Goal: Navigation & Orientation: Find specific page/section

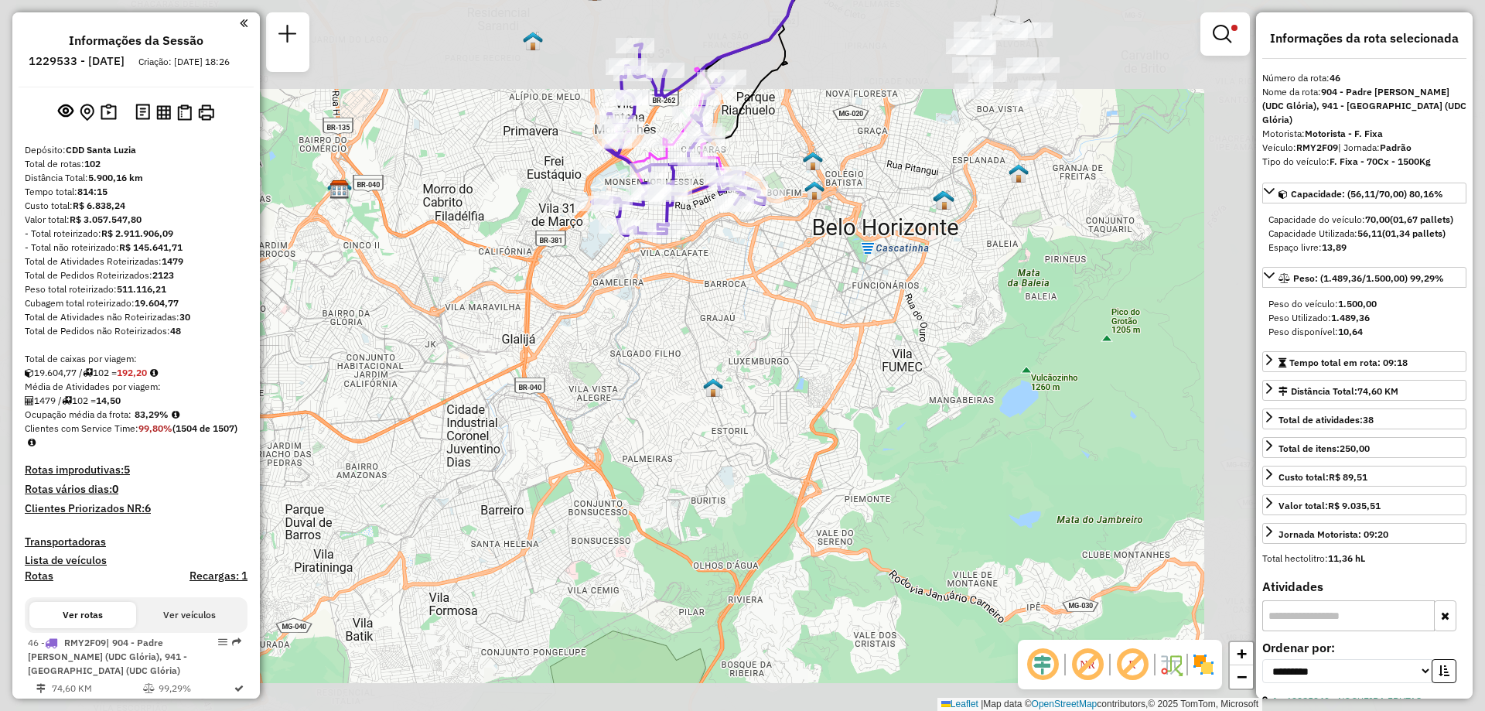
select select "**********"
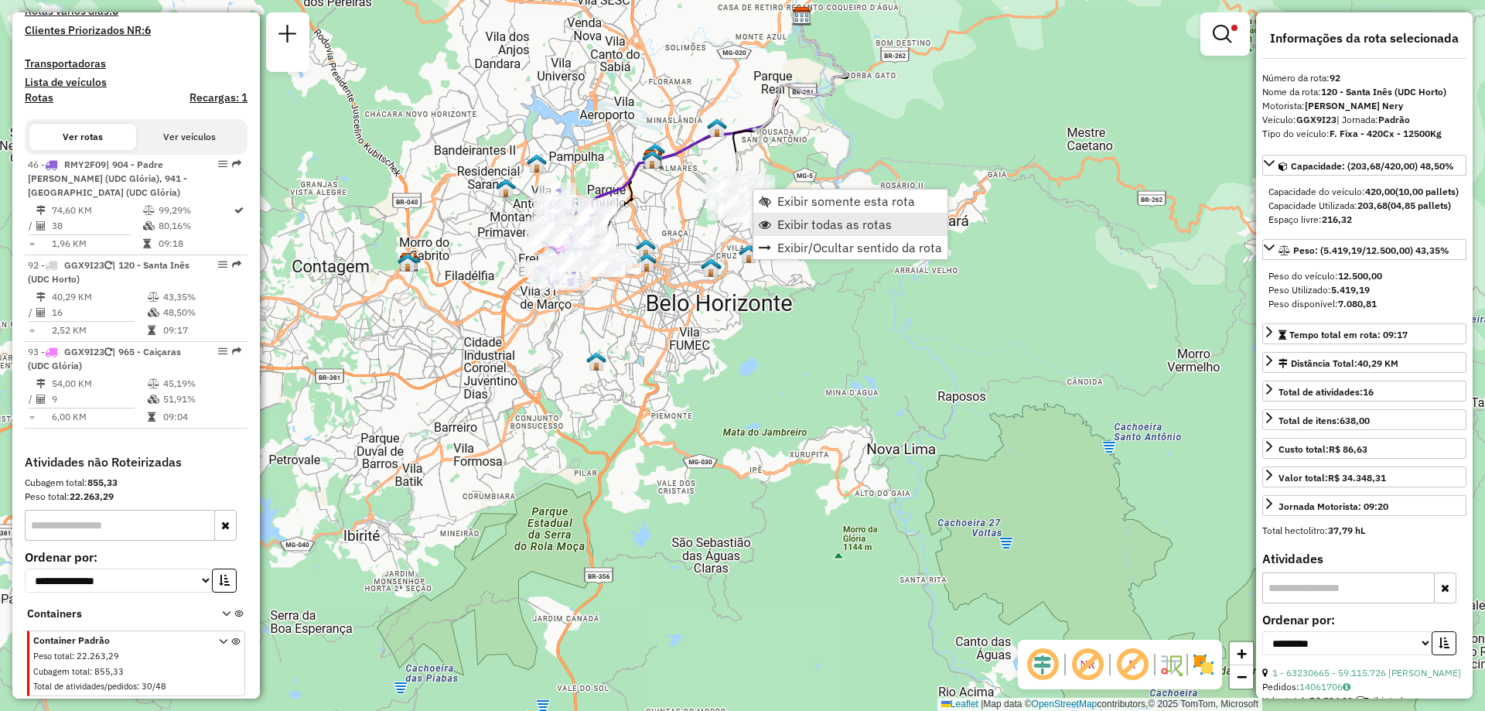
click at [839, 225] on span "Exibir todas as rotas" at bounding box center [834, 224] width 114 height 12
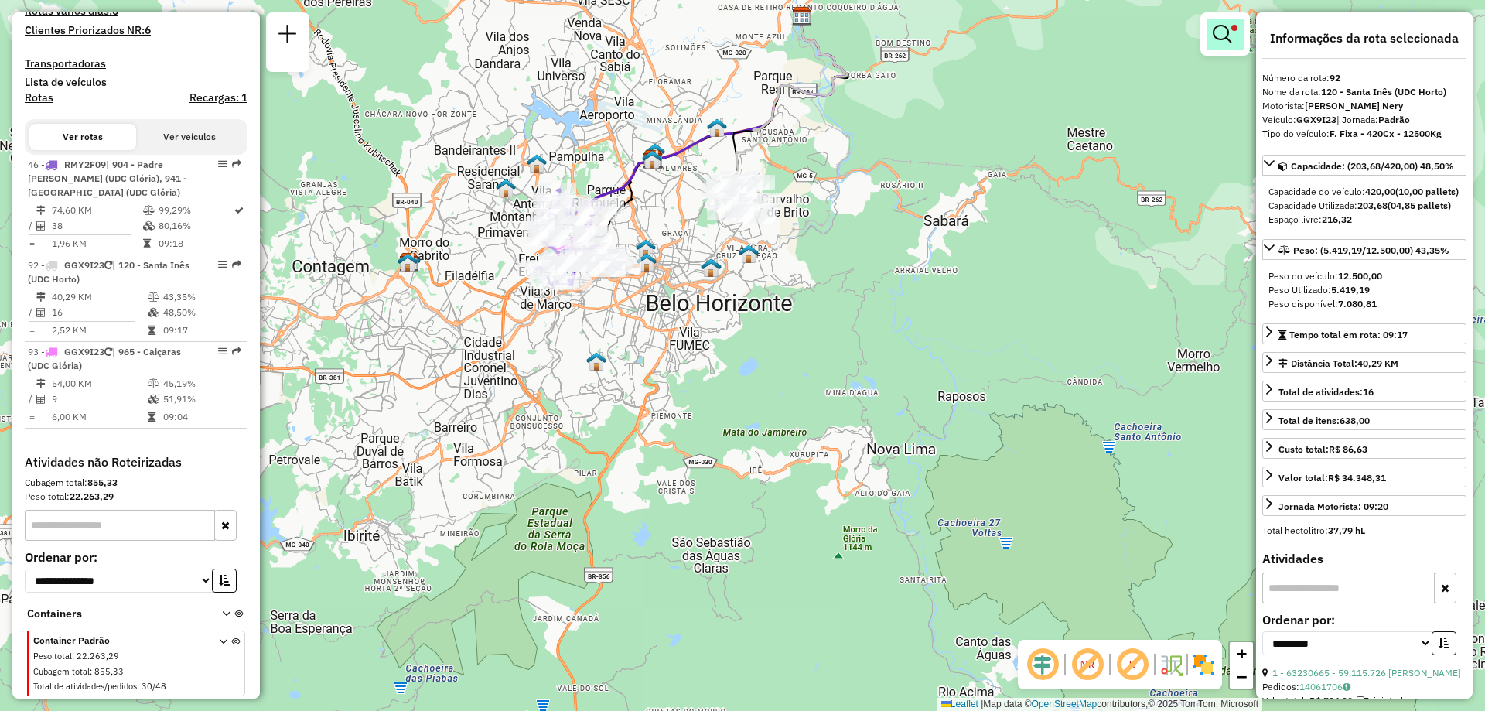
click at [1231, 38] on em at bounding box center [1222, 34] width 19 height 19
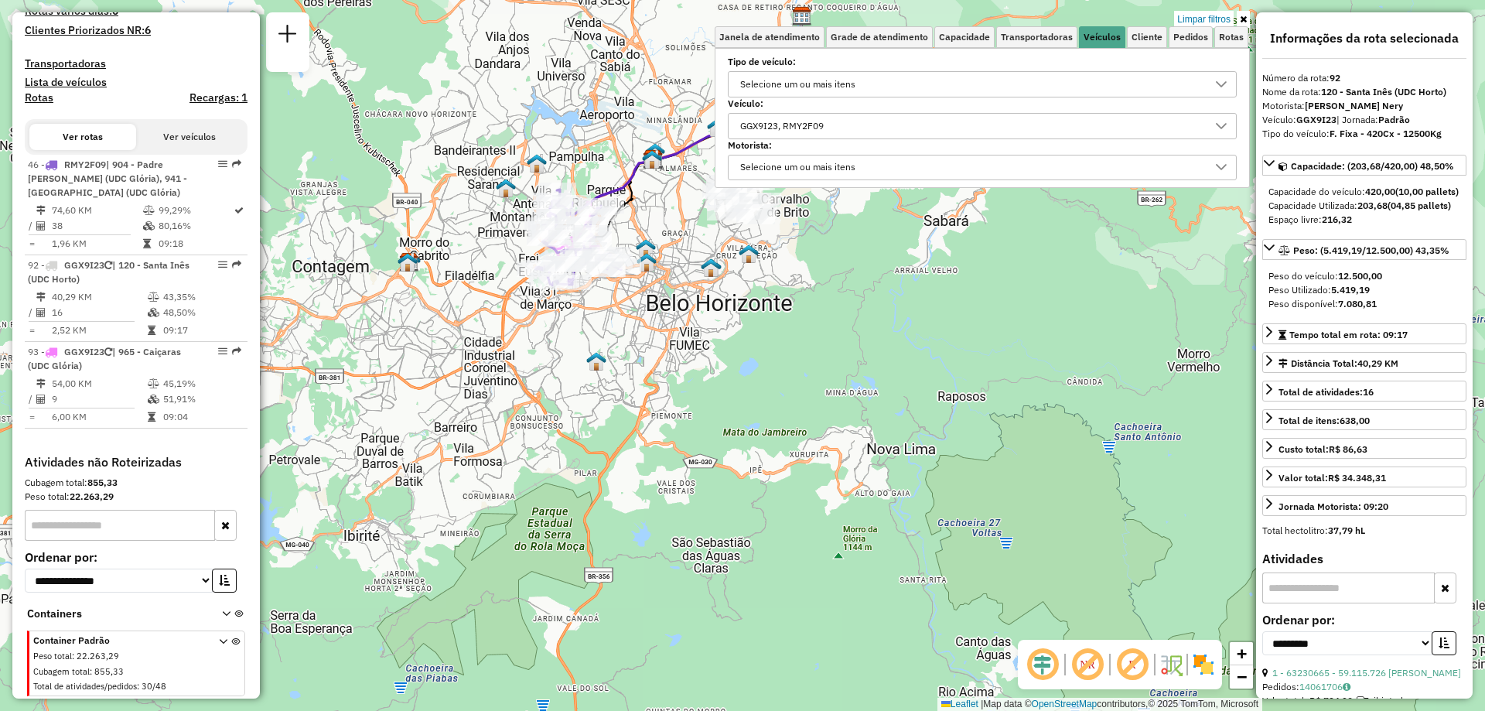
click at [841, 128] on div "GGX9I23, RMY2F09" at bounding box center [971, 126] width 472 height 25
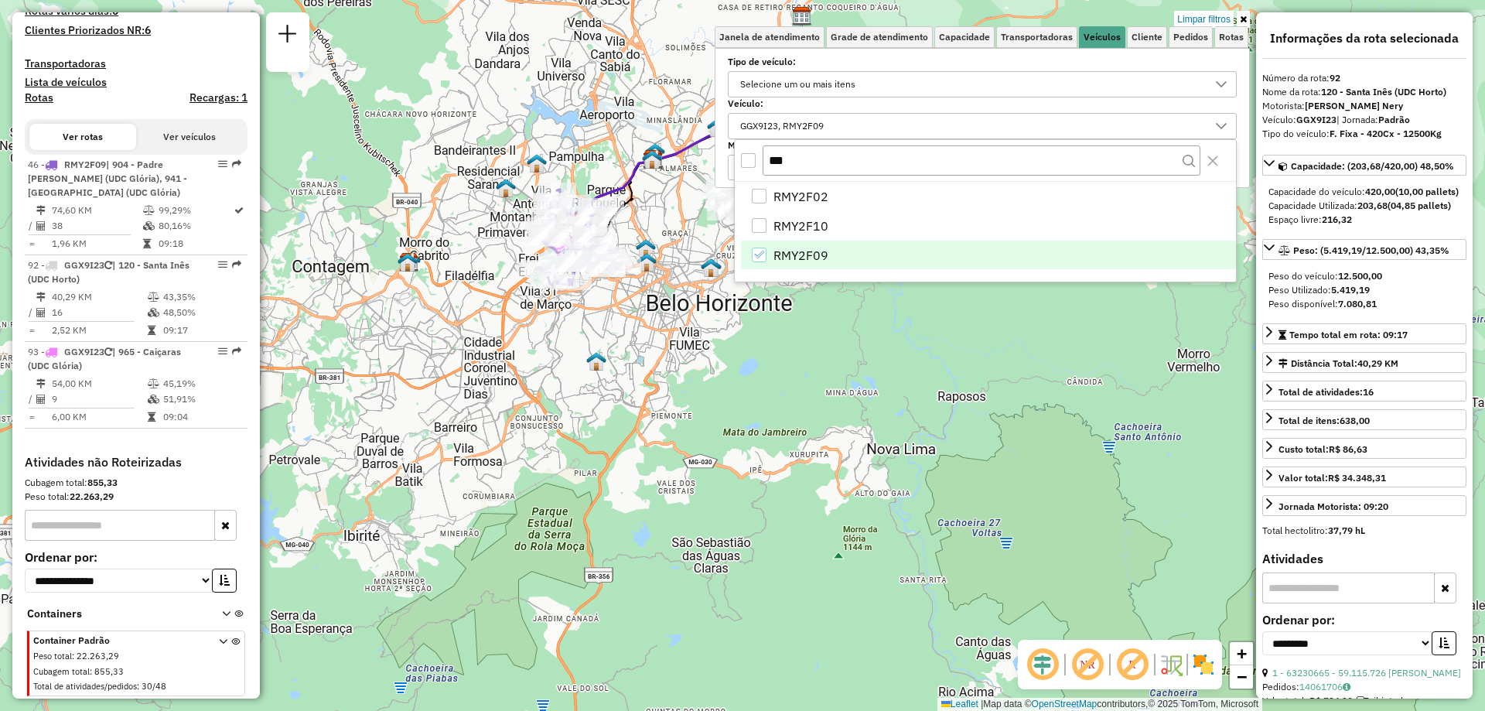
click at [760, 254] on icon "RMY2F09" at bounding box center [758, 254] width 11 height 11
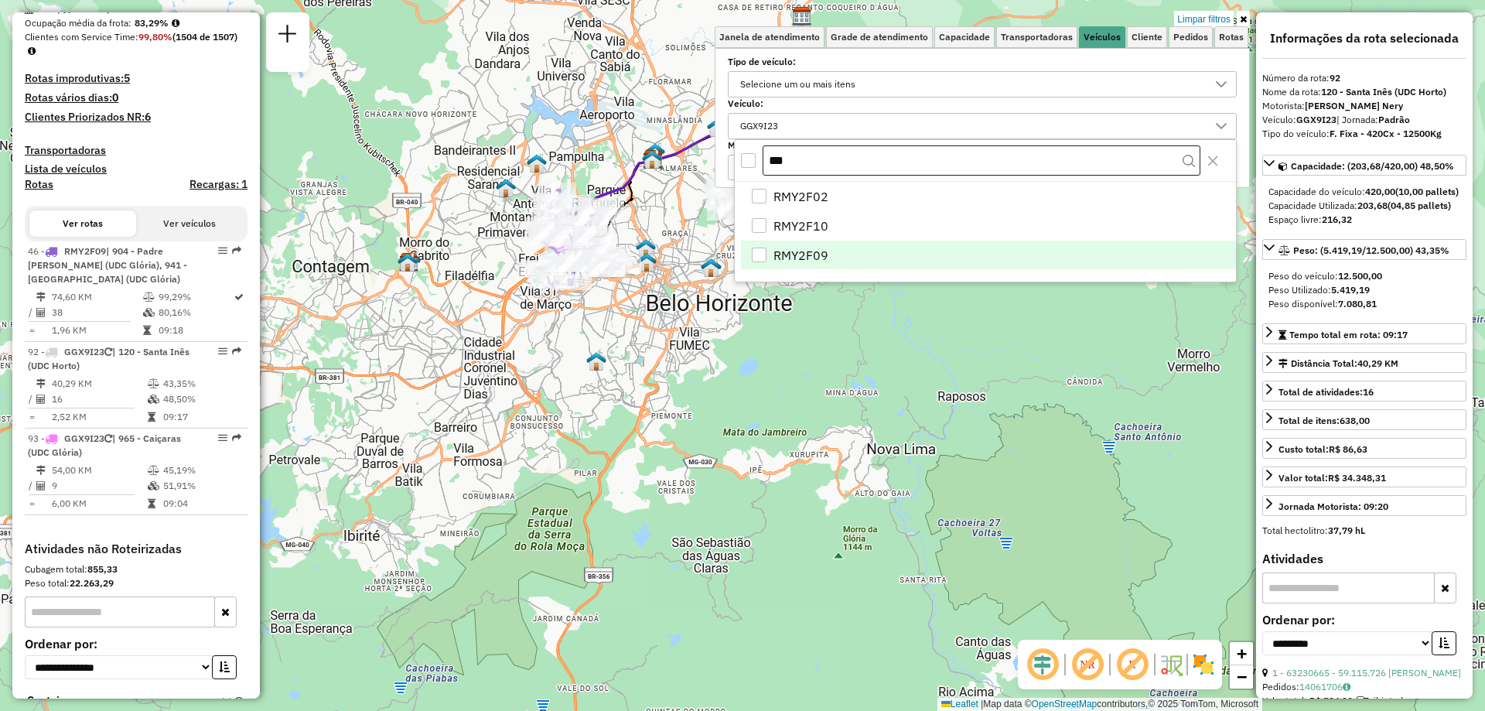
click at [0, 0] on div "Aplicando filtros" at bounding box center [0, 0] width 0 height 0
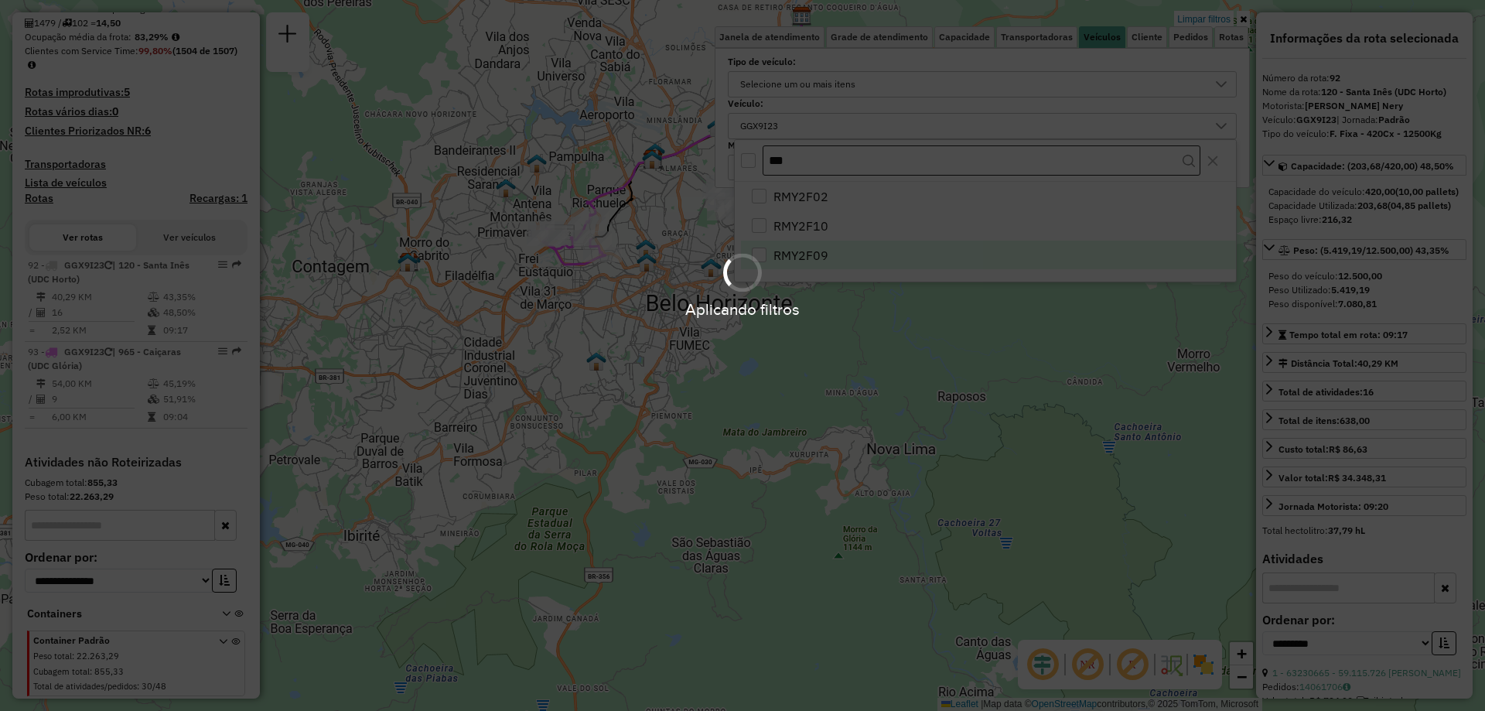
click at [818, 164] on div "Aplicando filtros" at bounding box center [742, 355] width 1485 height 711
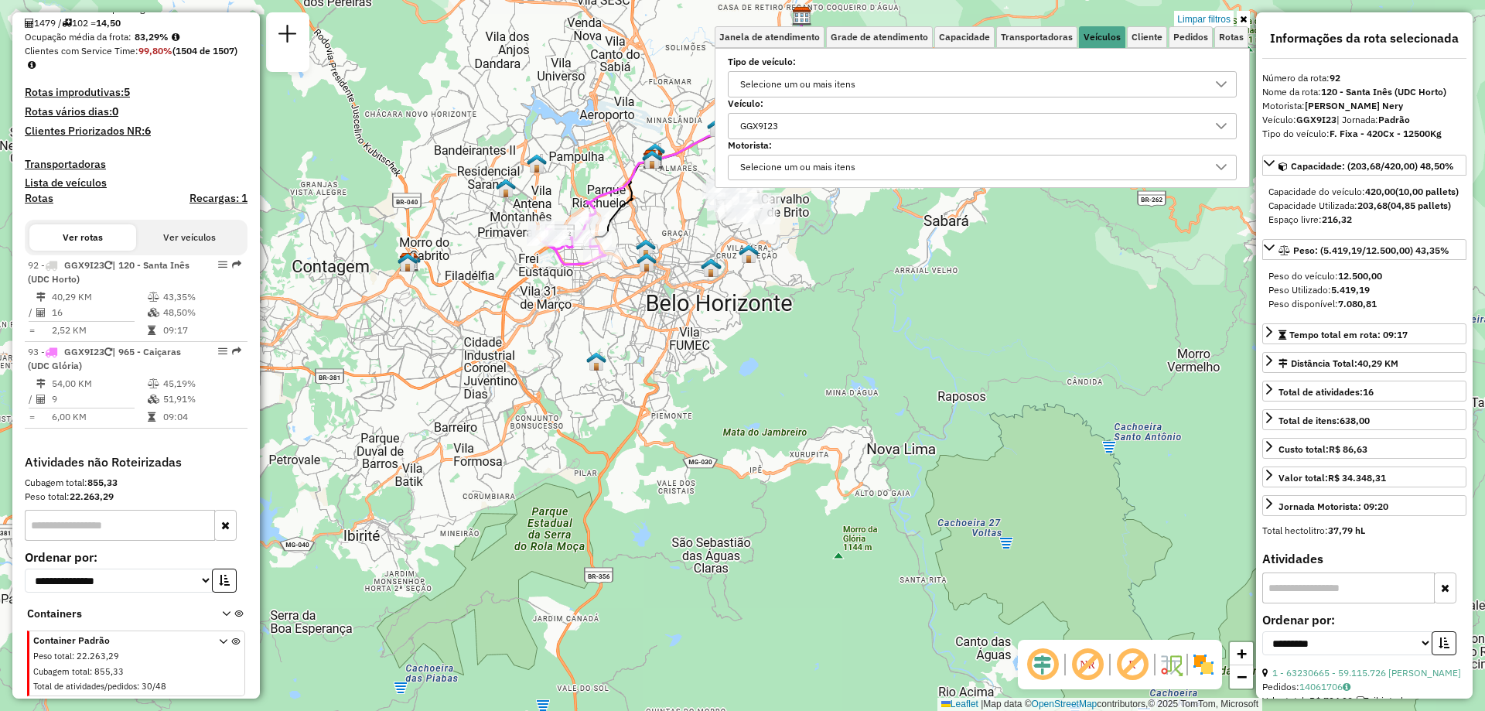
click at [821, 126] on div "GGX9I23" at bounding box center [971, 126] width 472 height 25
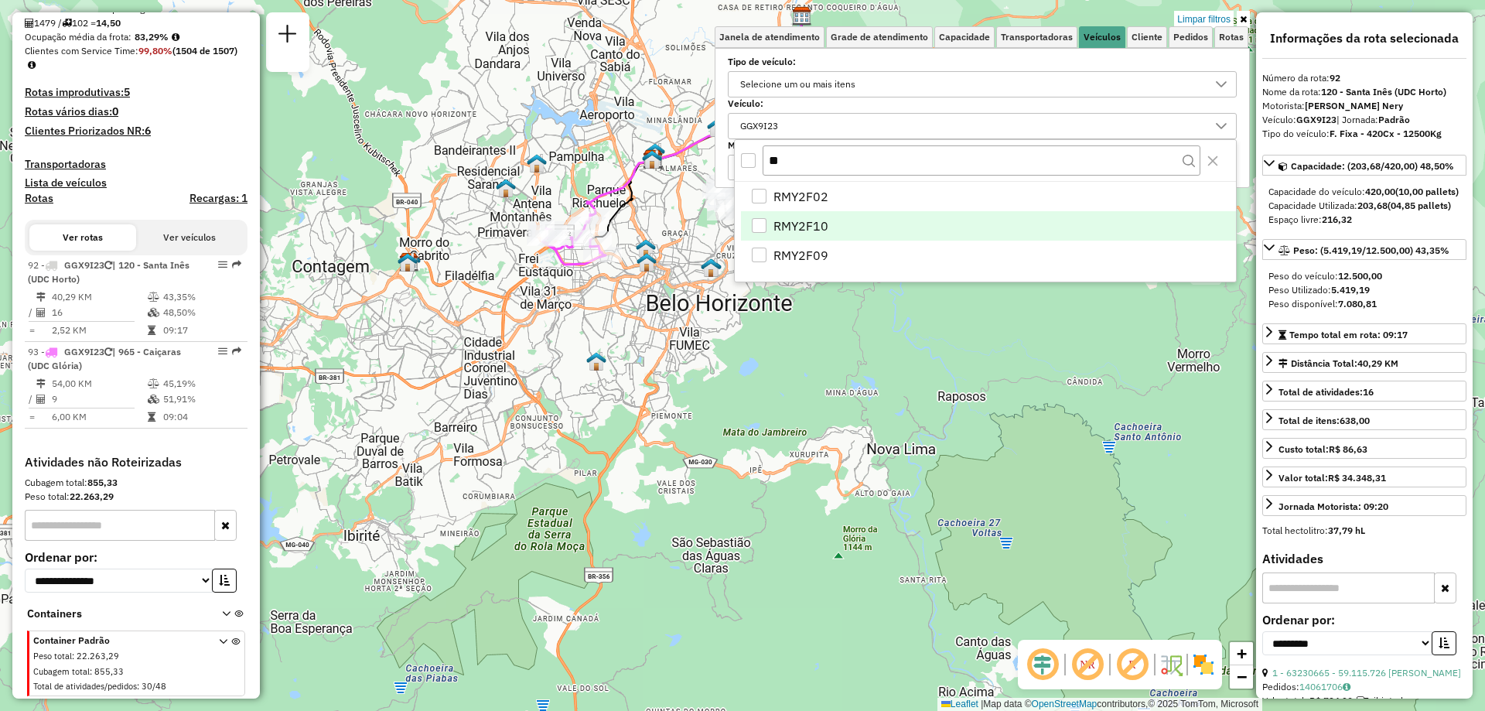
type input "*"
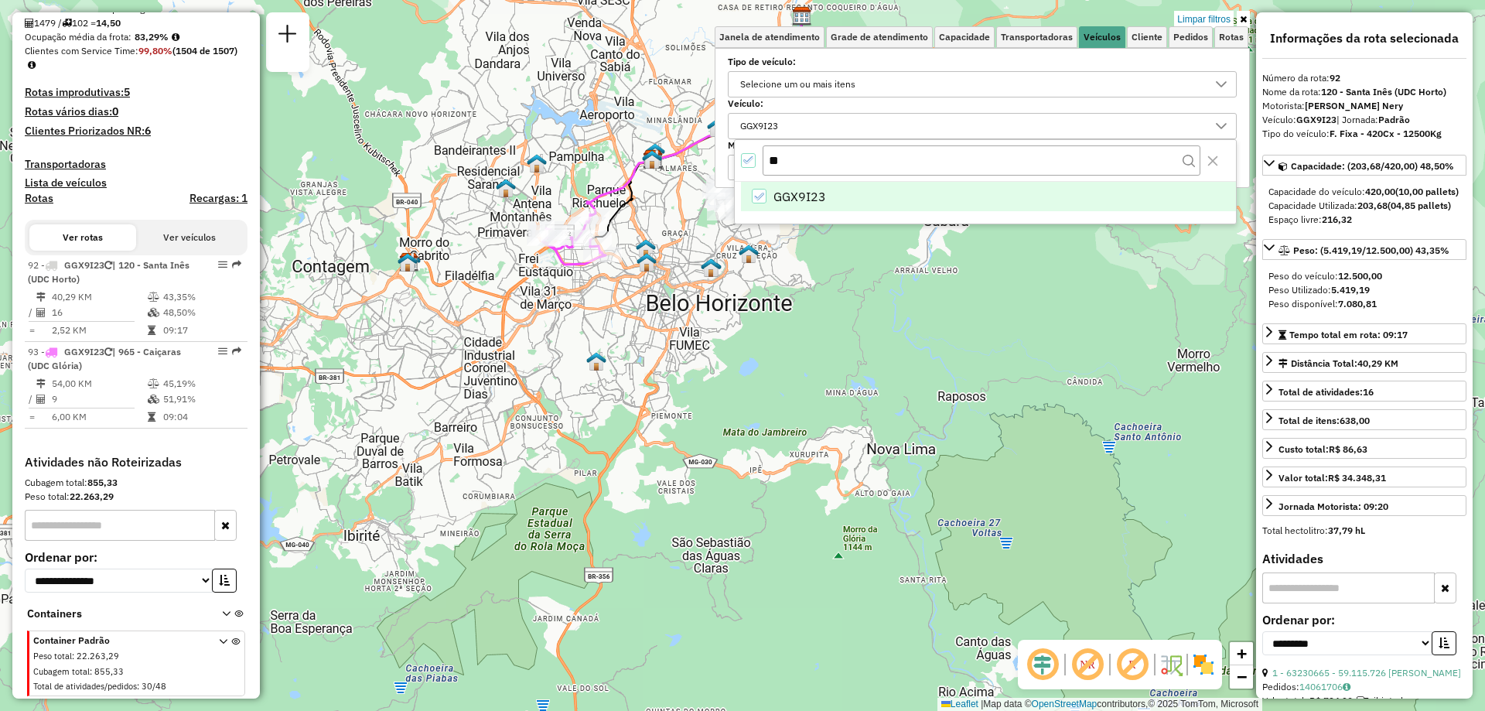
type input "**"
click at [753, 193] on div "GGX9I23" at bounding box center [759, 196] width 15 height 15
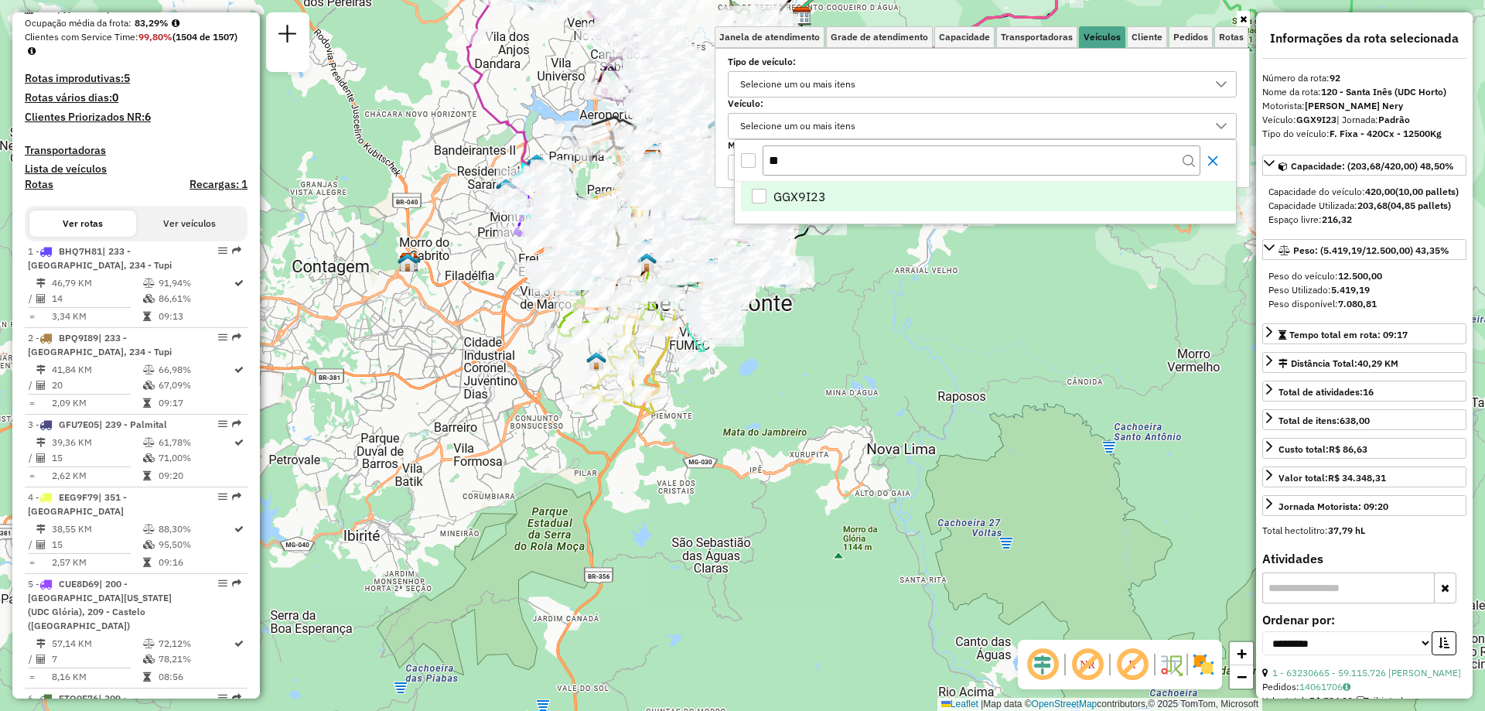
click at [1216, 162] on icon "Close" at bounding box center [1213, 161] width 12 height 12
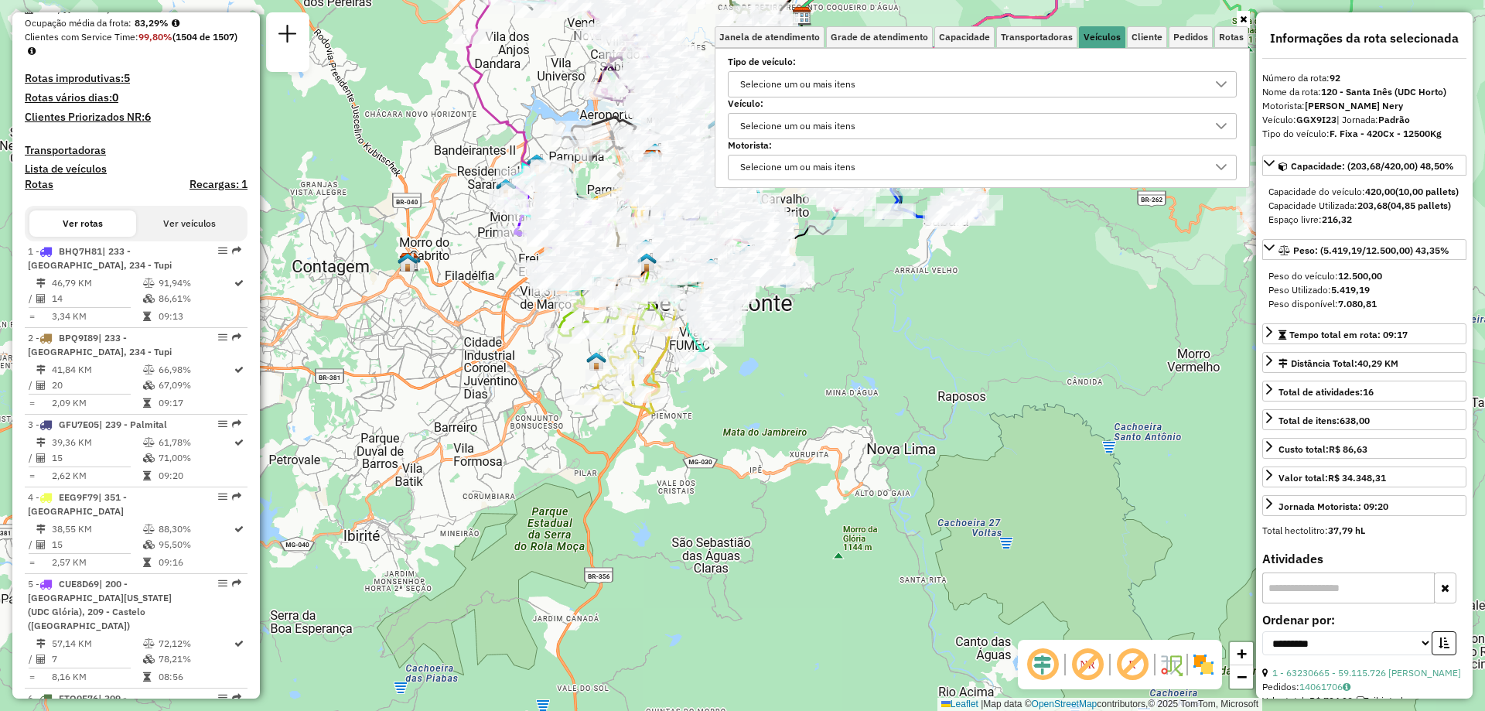
scroll to position [8728, 0]
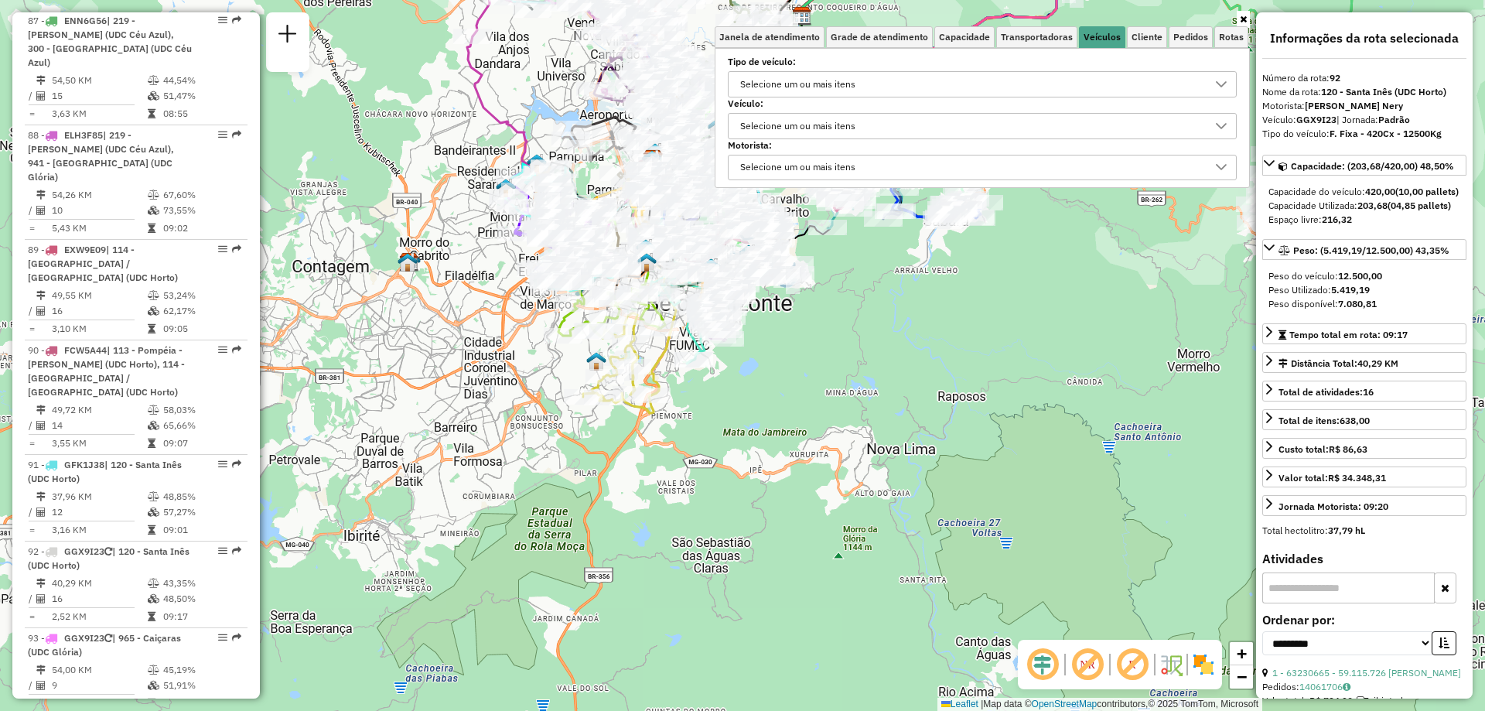
click at [1244, 14] on link at bounding box center [1243, 19] width 13 height 17
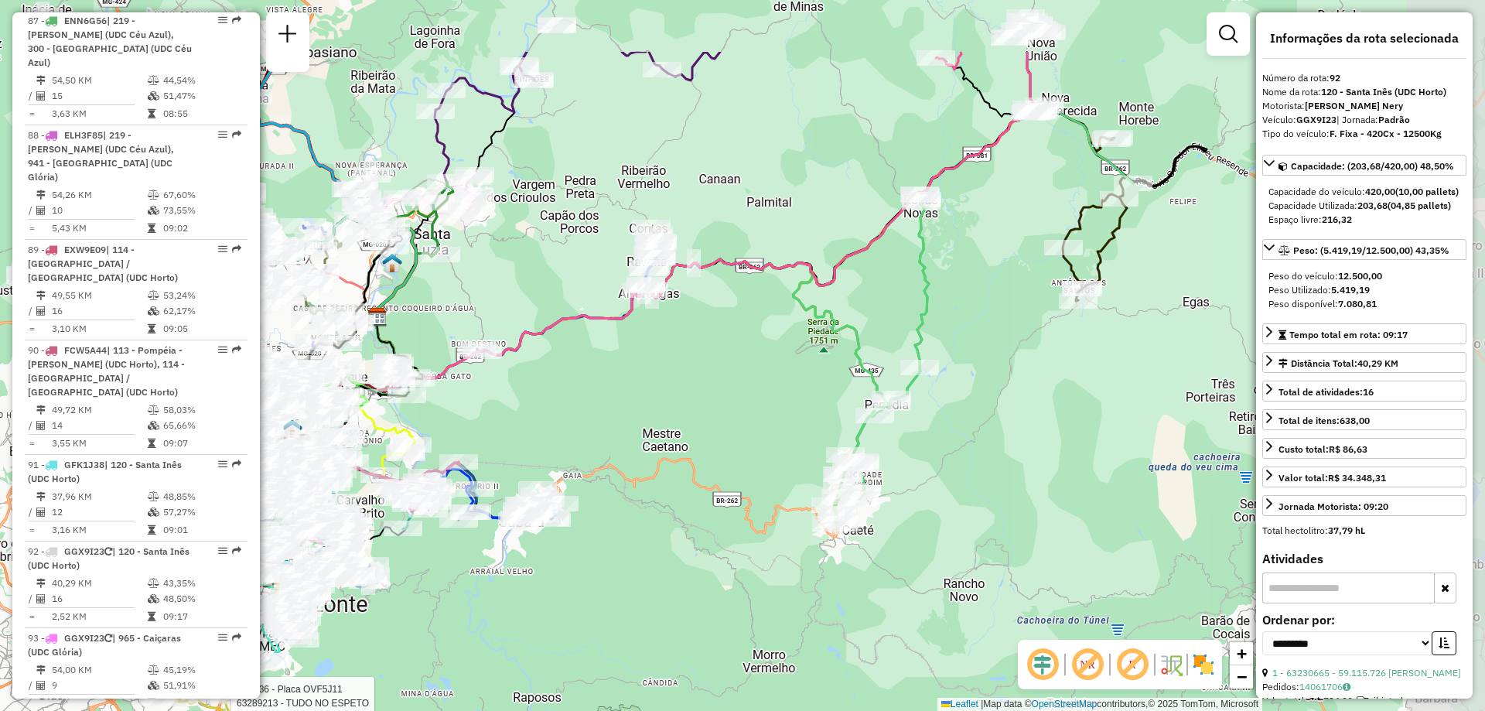
drag, startPoint x: 856, startPoint y: 355, endPoint x: 547, endPoint y: 479, distance: 333.2
click at [547, 479] on div "Rota 36 - Placa OVF5J11 63289213 - TUDO NO ESPETO Rota 64 - Placa CQU6J88 63240…" at bounding box center [742, 355] width 1485 height 711
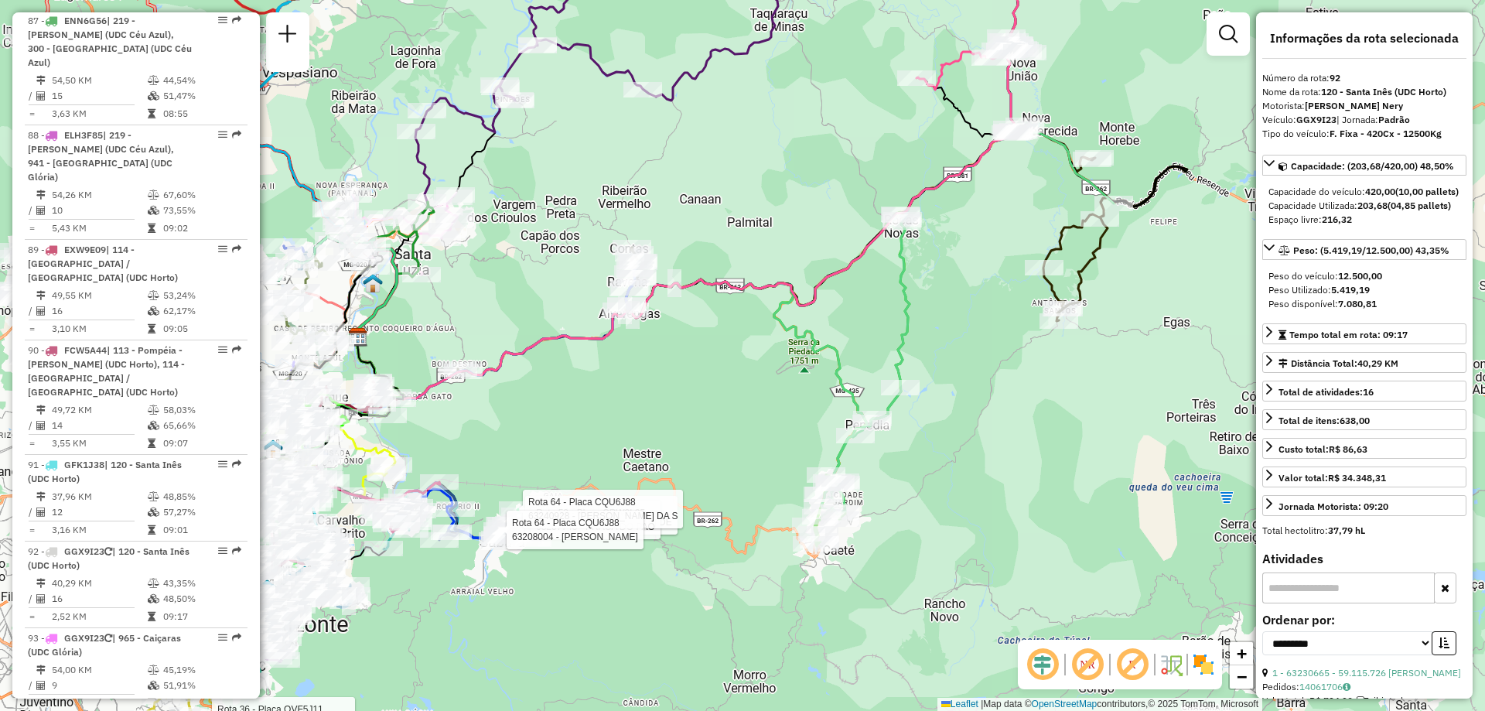
drag, startPoint x: 654, startPoint y: 394, endPoint x: 647, endPoint y: 413, distance: 20.6
click at [647, 413] on div "Rota 36 - Placa OVF5J11 63289213 - TUDO NO ESPETO Rota 53 - Placa CRW2L05 63255…" at bounding box center [742, 355] width 1485 height 711
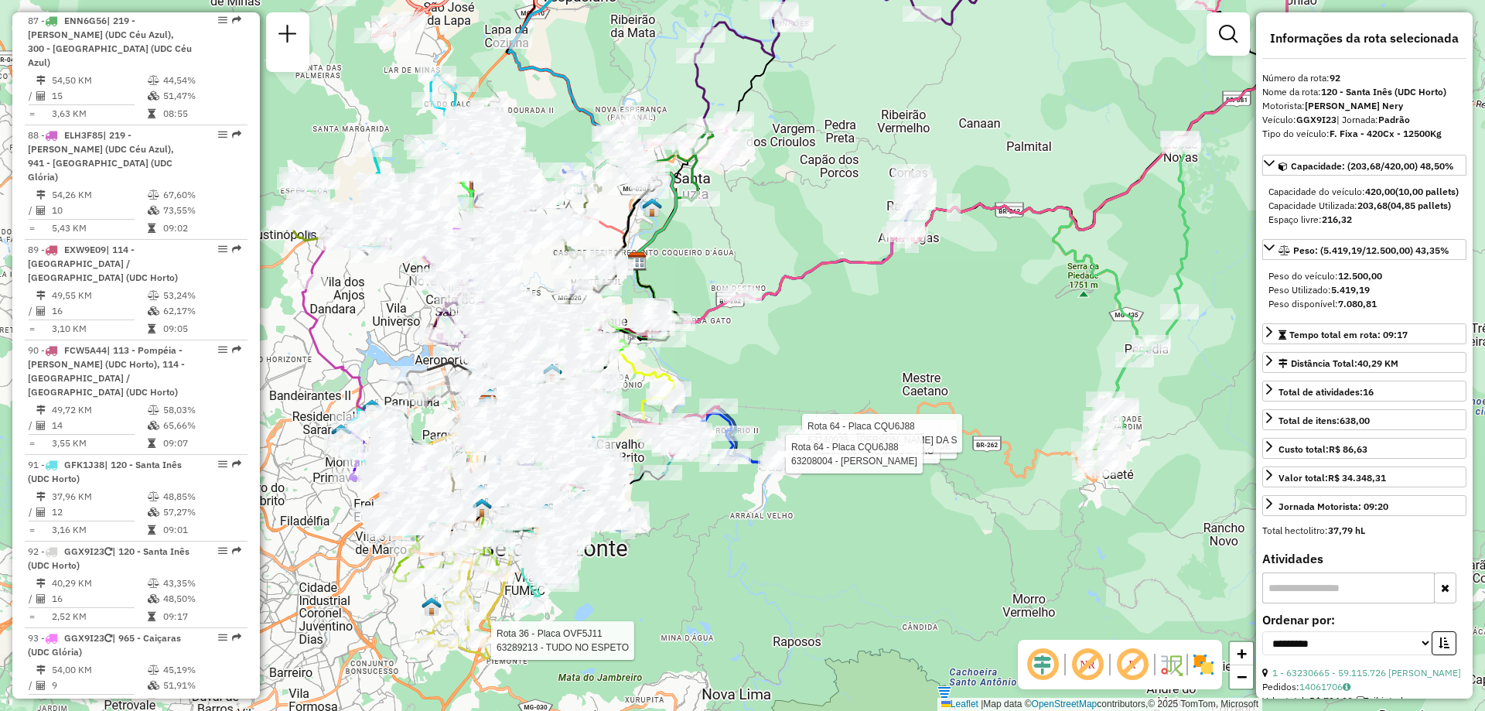
drag, startPoint x: 547, startPoint y: 371, endPoint x: 951, endPoint y: 263, distance: 417.9
click at [951, 263] on div "Rota 36 - Placa OVF5J11 63289213 - TUDO NO ESPETO Rota 53 - Placa CRW2L05 63255…" at bounding box center [742, 355] width 1485 height 711
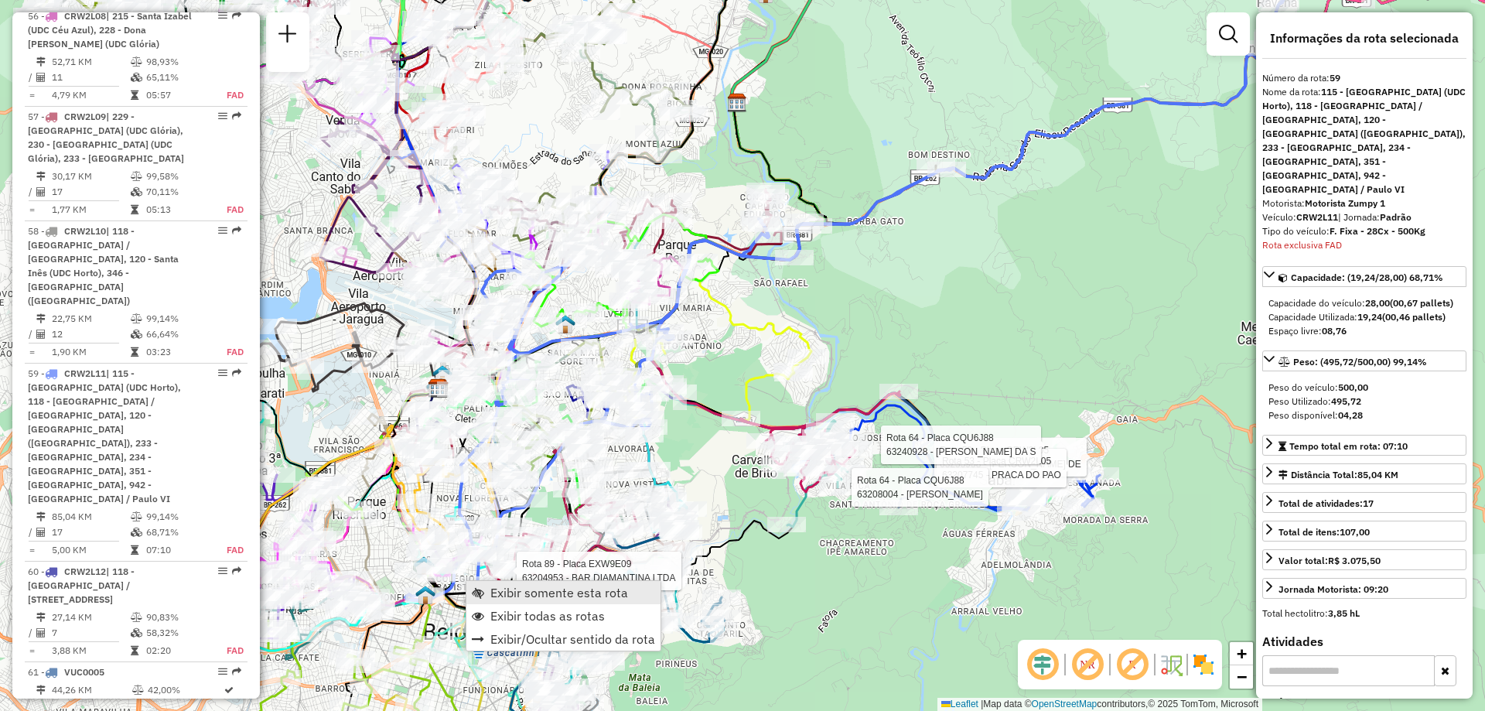
scroll to position [5758, 0]
click at [500, 589] on span "Exibir somente esta rota" at bounding box center [559, 592] width 138 height 12
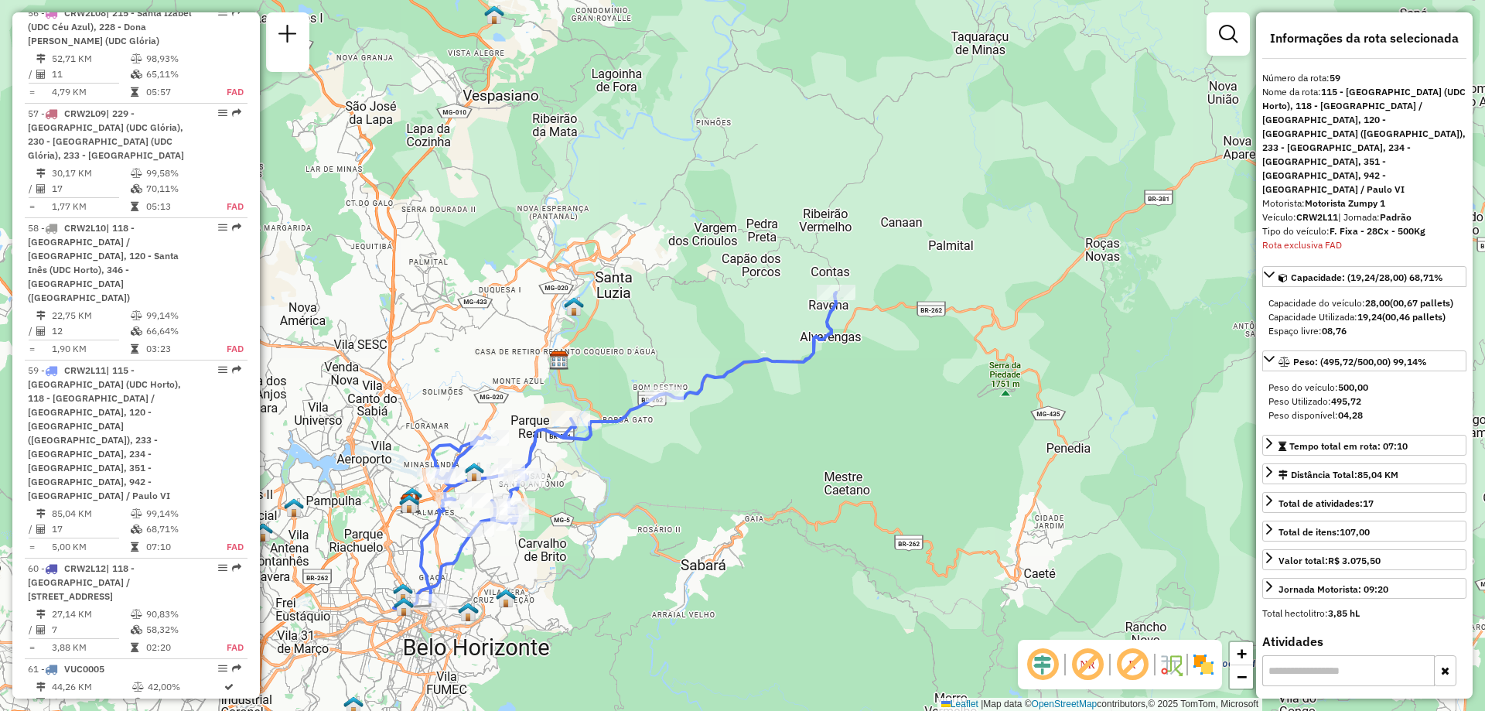
drag, startPoint x: 577, startPoint y: 477, endPoint x: 613, endPoint y: 476, distance: 35.6
click at [613, 476] on div "Janela de atendimento Grade de atendimento Capacidade Transportadoras Veículos …" at bounding box center [742, 355] width 1485 height 711
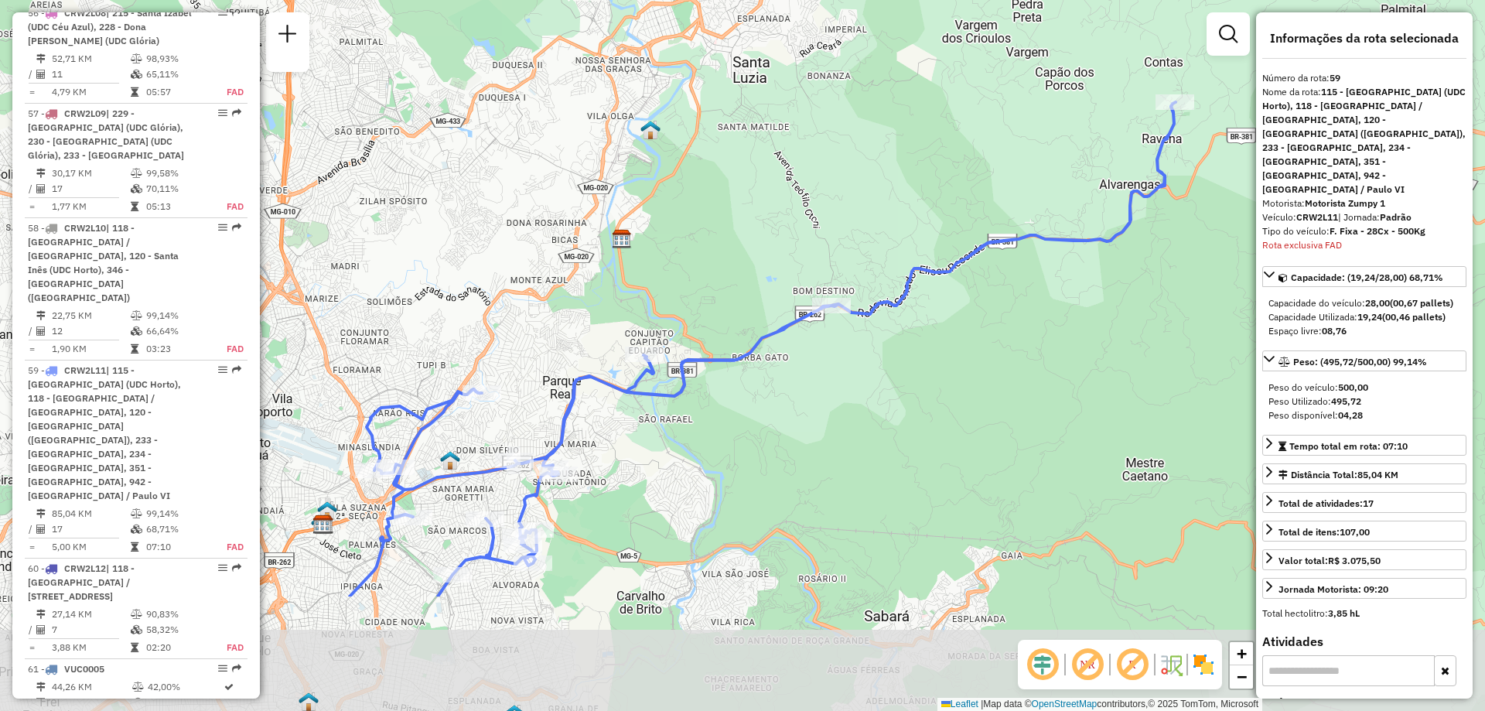
drag, startPoint x: 659, startPoint y: 501, endPoint x: 765, endPoint y: 314, distance: 215.1
click at [765, 314] on div "Janela de atendimento Grade de atendimento Capacidade Transportadoras Veículos …" at bounding box center [742, 355] width 1485 height 711
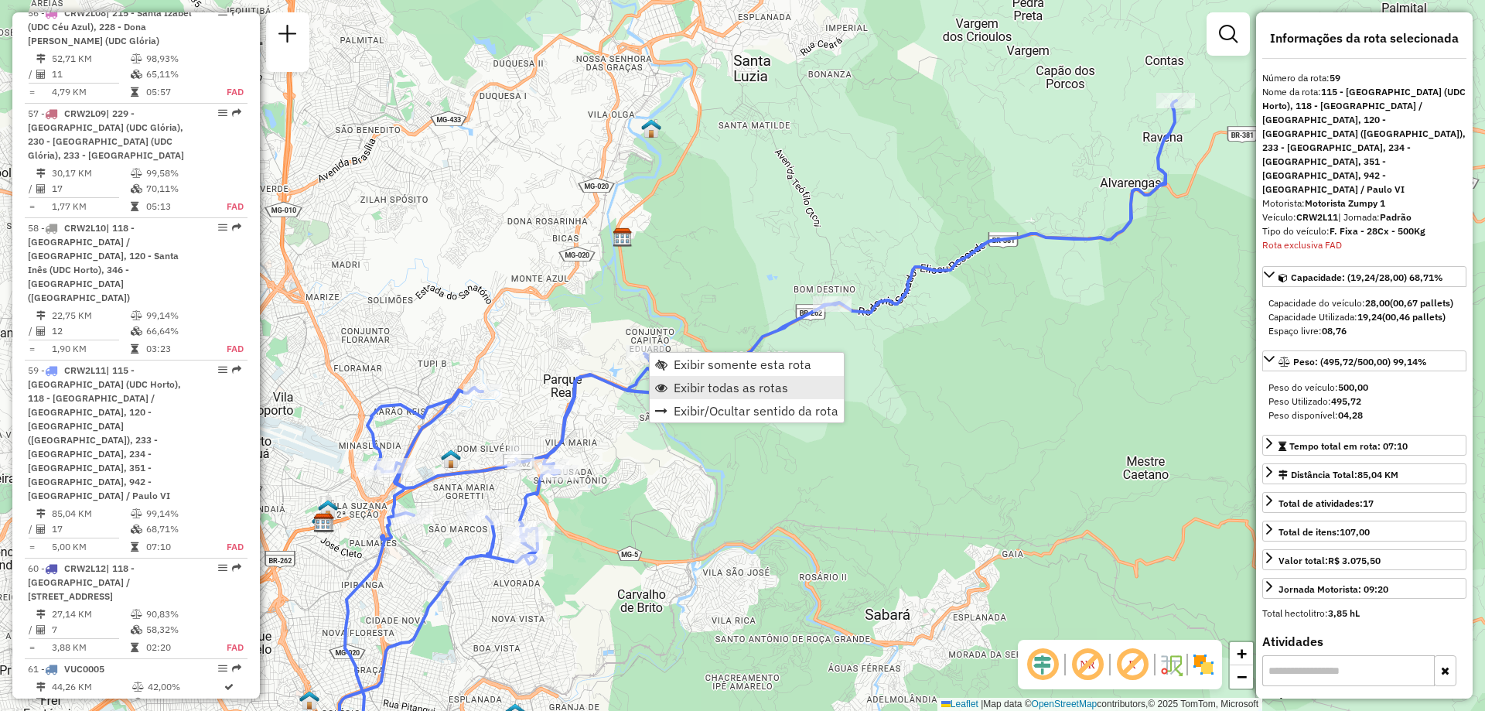
click at [739, 391] on span "Exibir todas as rotas" at bounding box center [731, 387] width 114 height 12
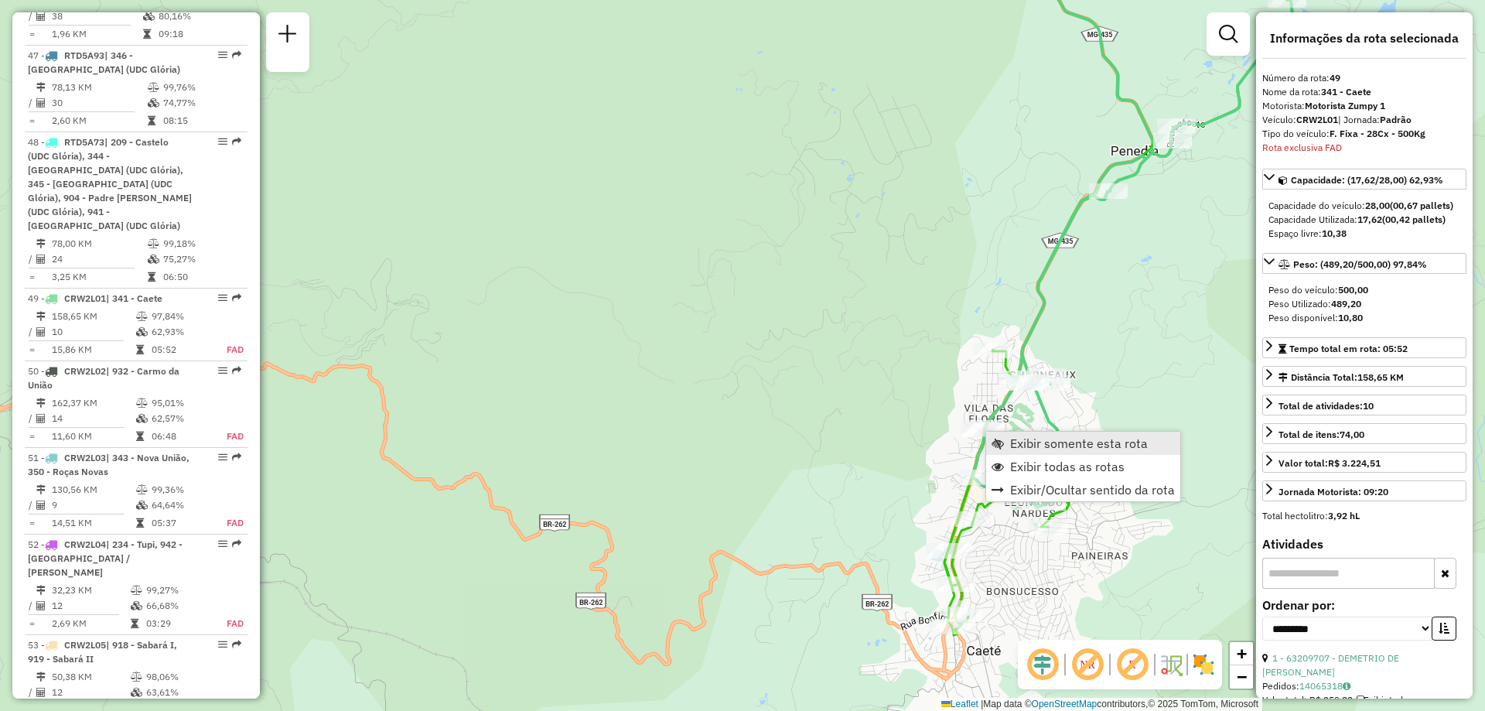
scroll to position [4850, 0]
click at [1039, 445] on span "Exibir somente esta rota" at bounding box center [1079, 443] width 138 height 12
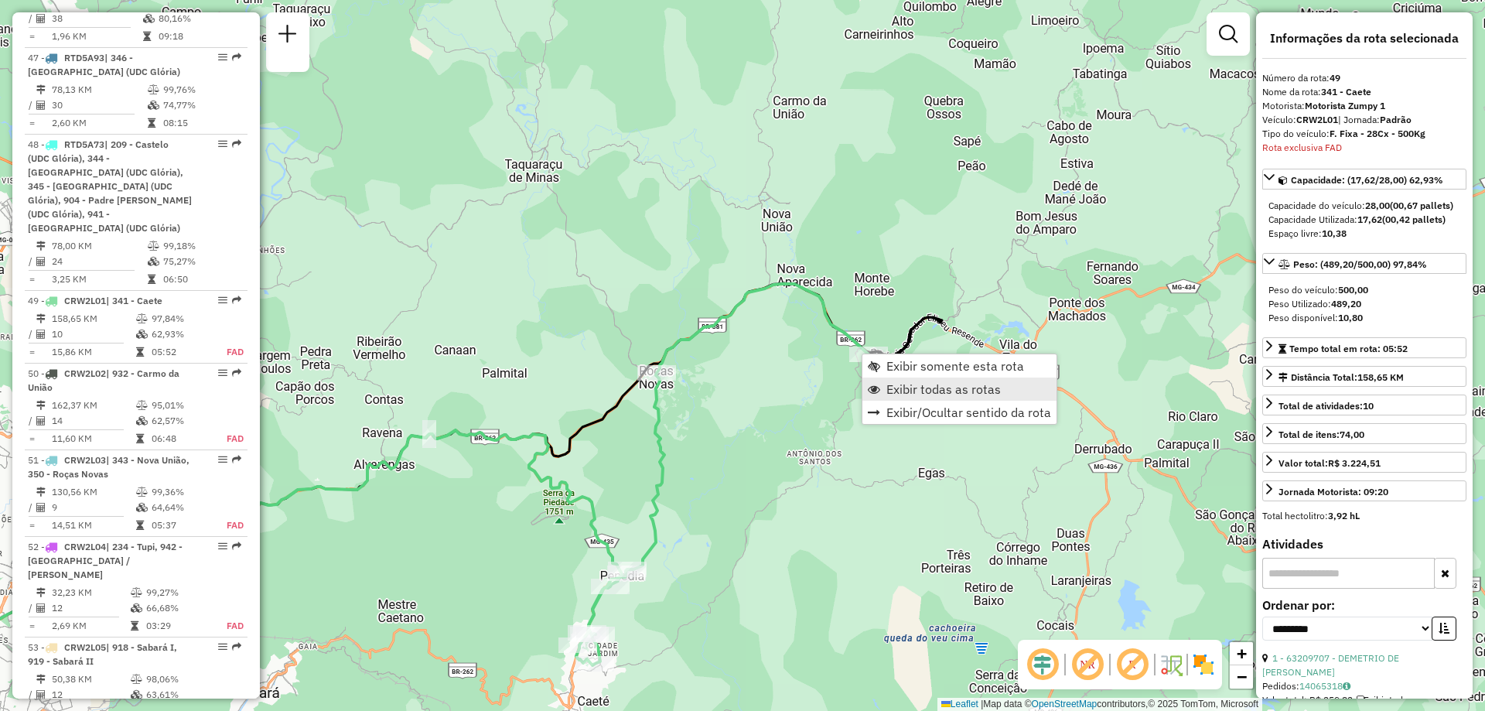
click at [1004, 384] on link "Exibir todas as rotas" at bounding box center [959, 388] width 194 height 23
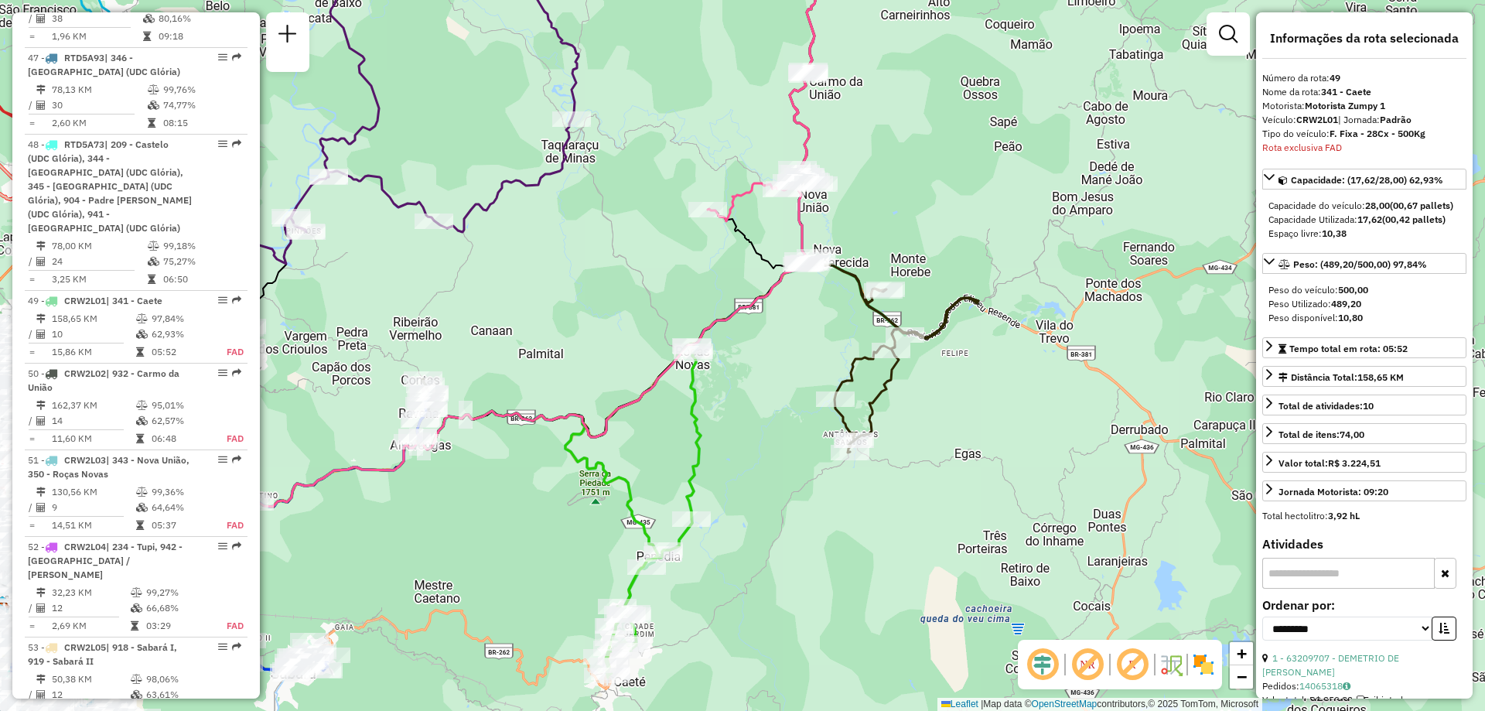
drag, startPoint x: 808, startPoint y: 391, endPoint x: 849, endPoint y: 371, distance: 46.0
click at [846, 371] on icon at bounding box center [613, 383] width 729 height 247
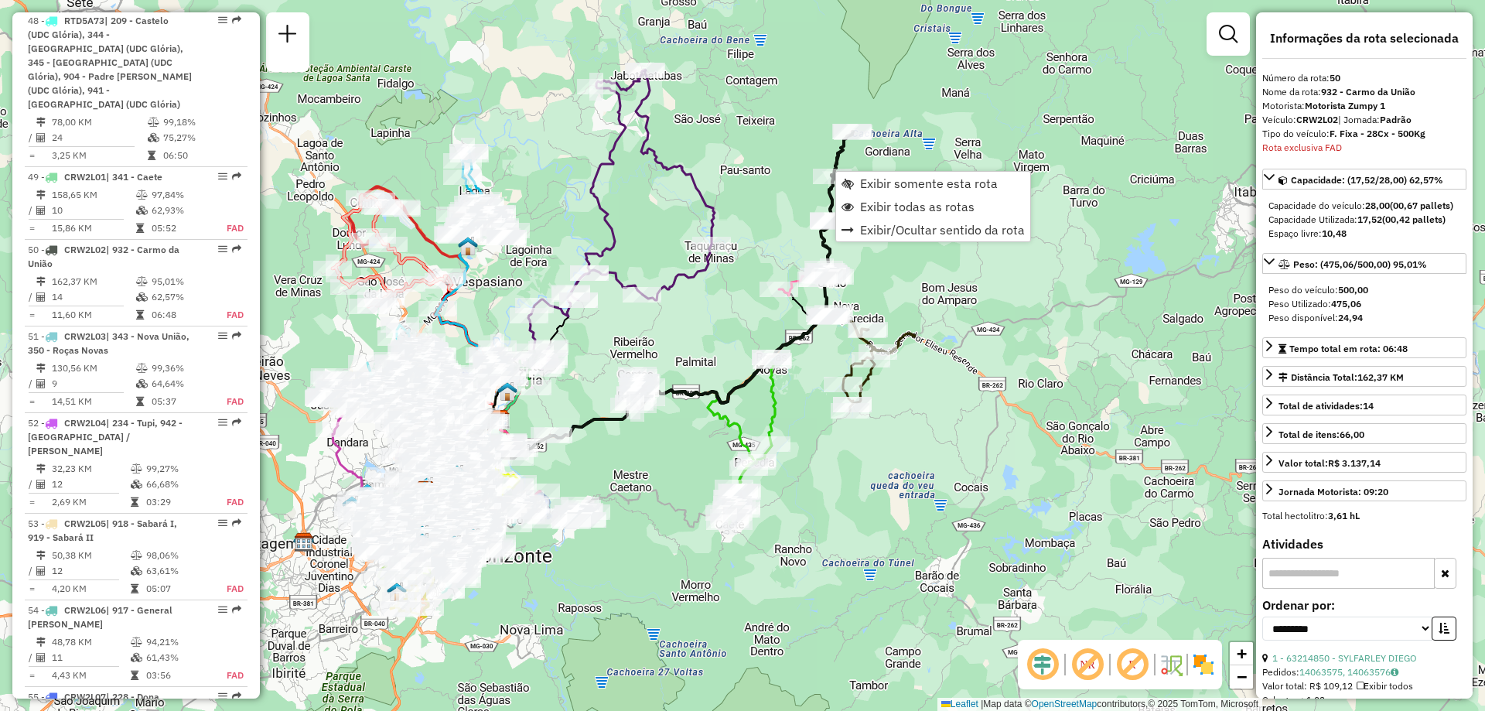
scroll to position [4920, 0]
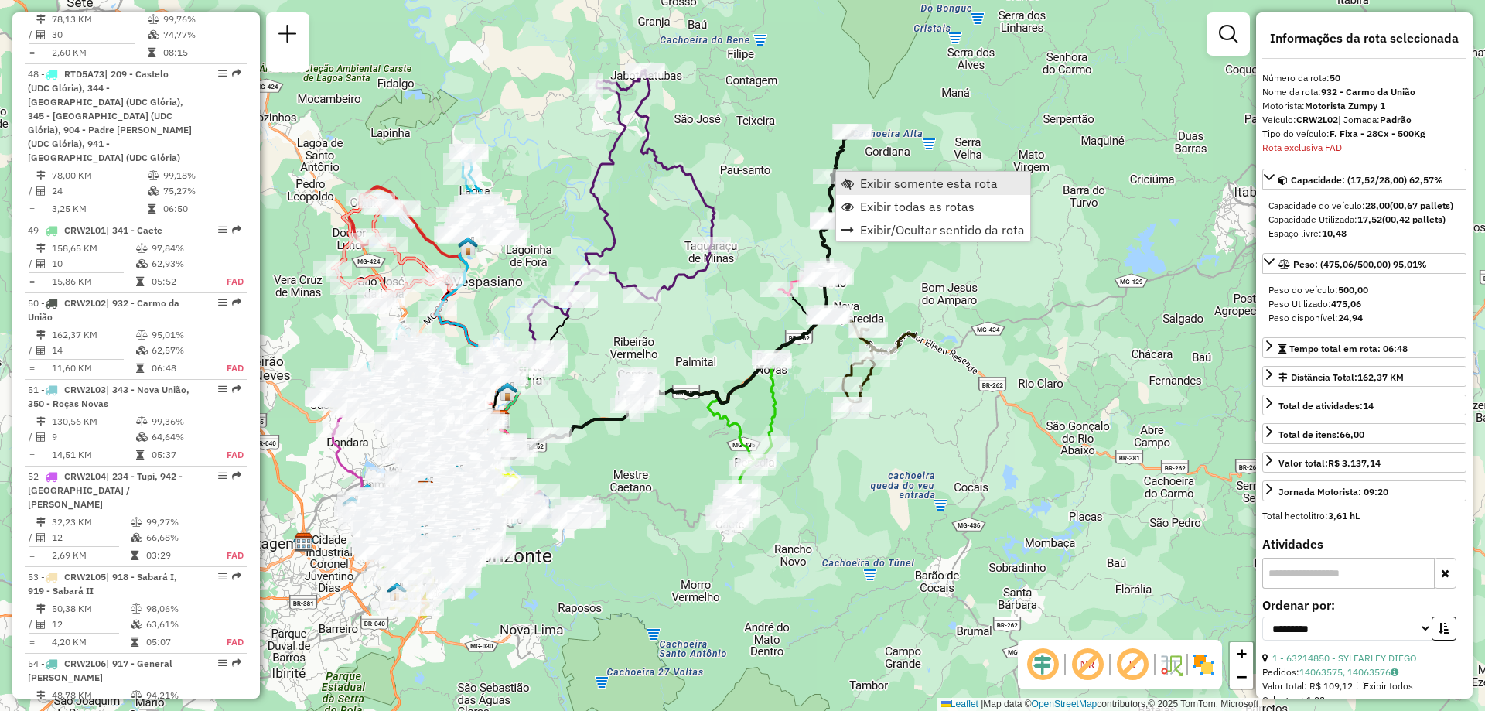
click at [856, 175] on link "Exibir somente esta rota" at bounding box center [933, 183] width 194 height 23
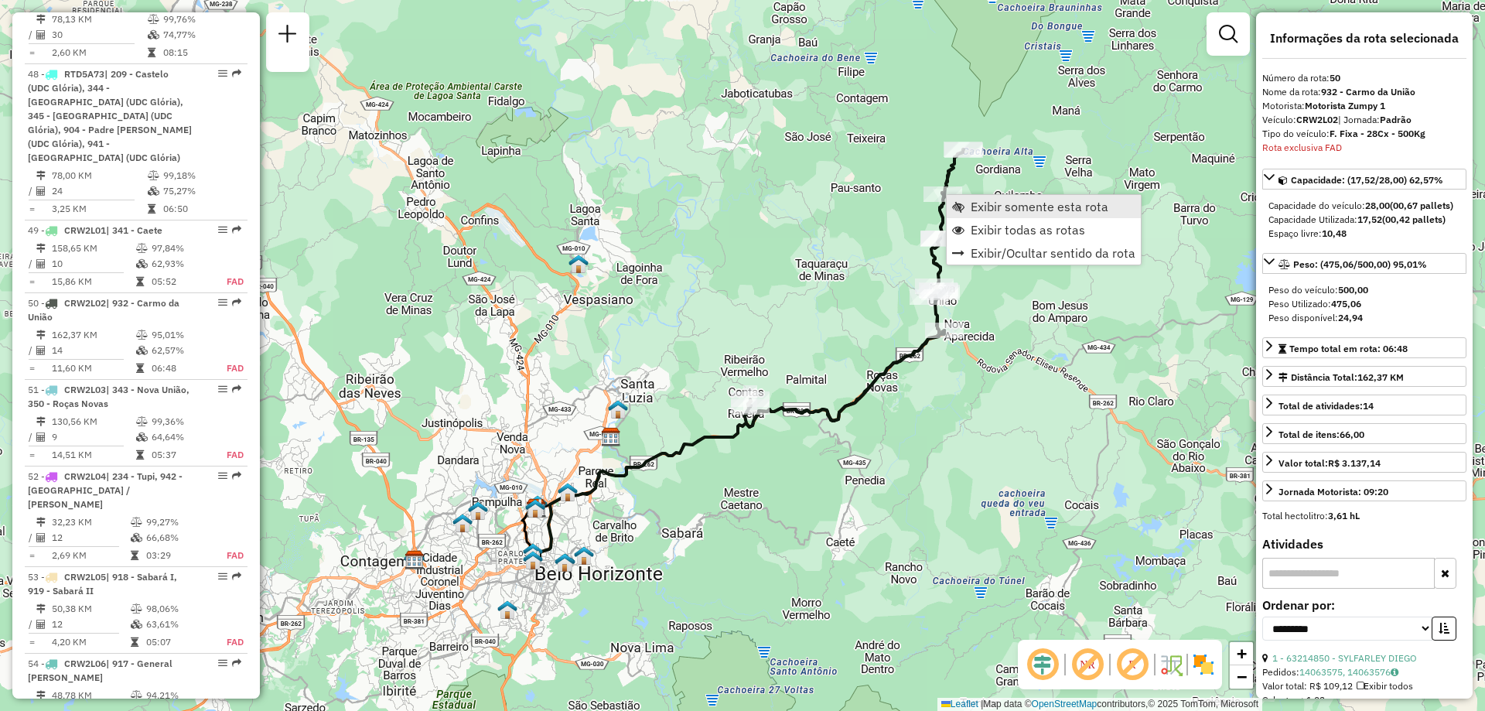
scroll to position [4923, 0]
click at [967, 231] on link "Exibir todas as rotas" at bounding box center [1044, 229] width 194 height 23
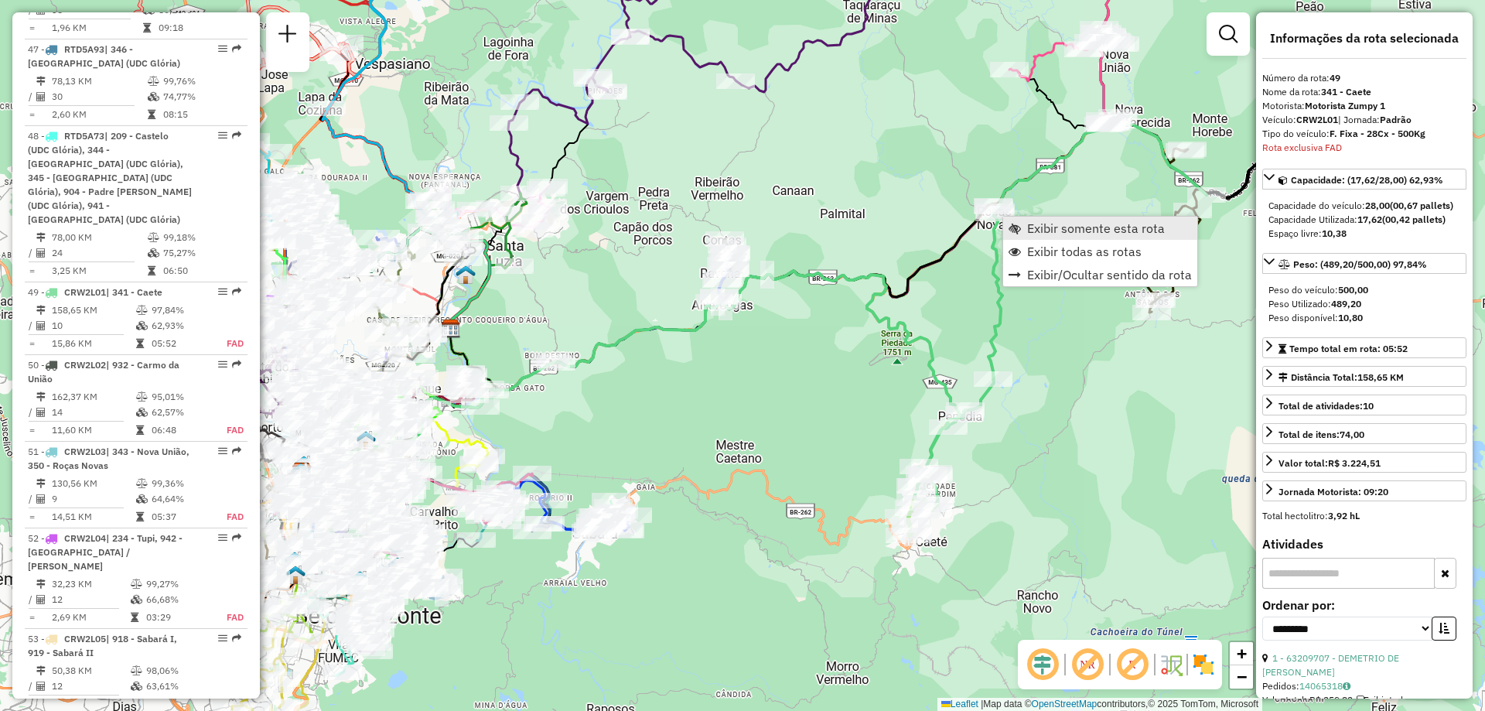
scroll to position [4850, 0]
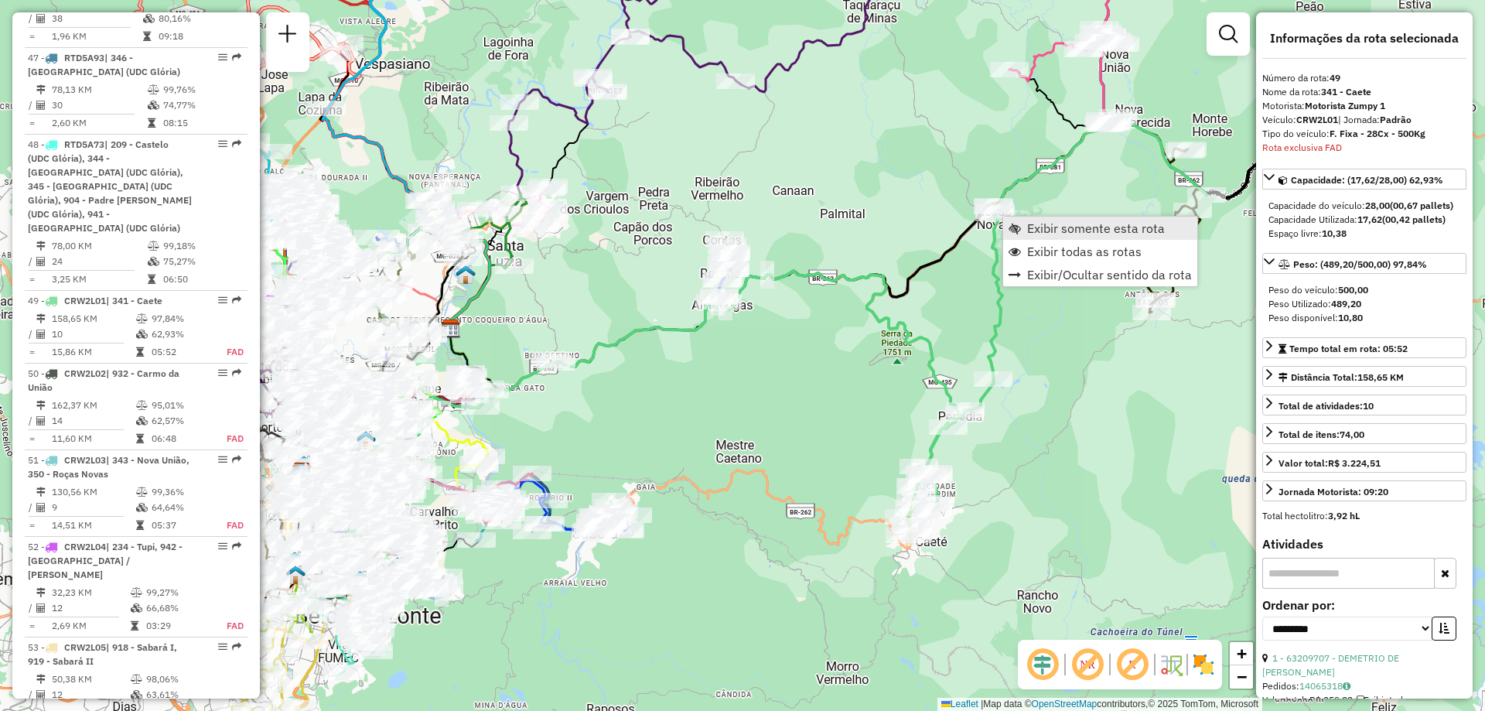
click at [1055, 222] on span "Exibir somente esta rota" at bounding box center [1096, 228] width 138 height 12
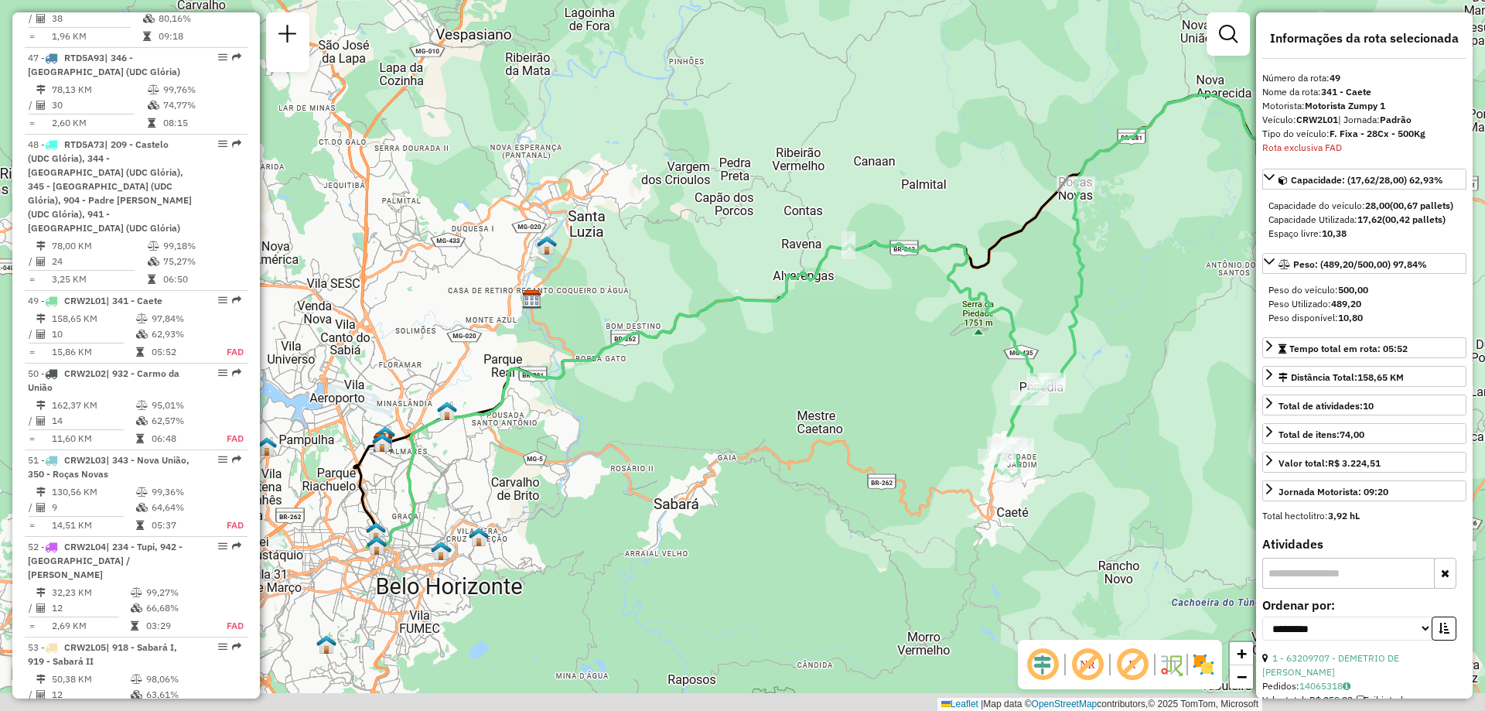
drag, startPoint x: 784, startPoint y: 405, endPoint x: 913, endPoint y: 368, distance: 133.5
click at [912, 368] on div "Janela de atendimento Grade de atendimento Capacidade Transportadoras Veículos …" at bounding box center [742, 355] width 1485 height 711
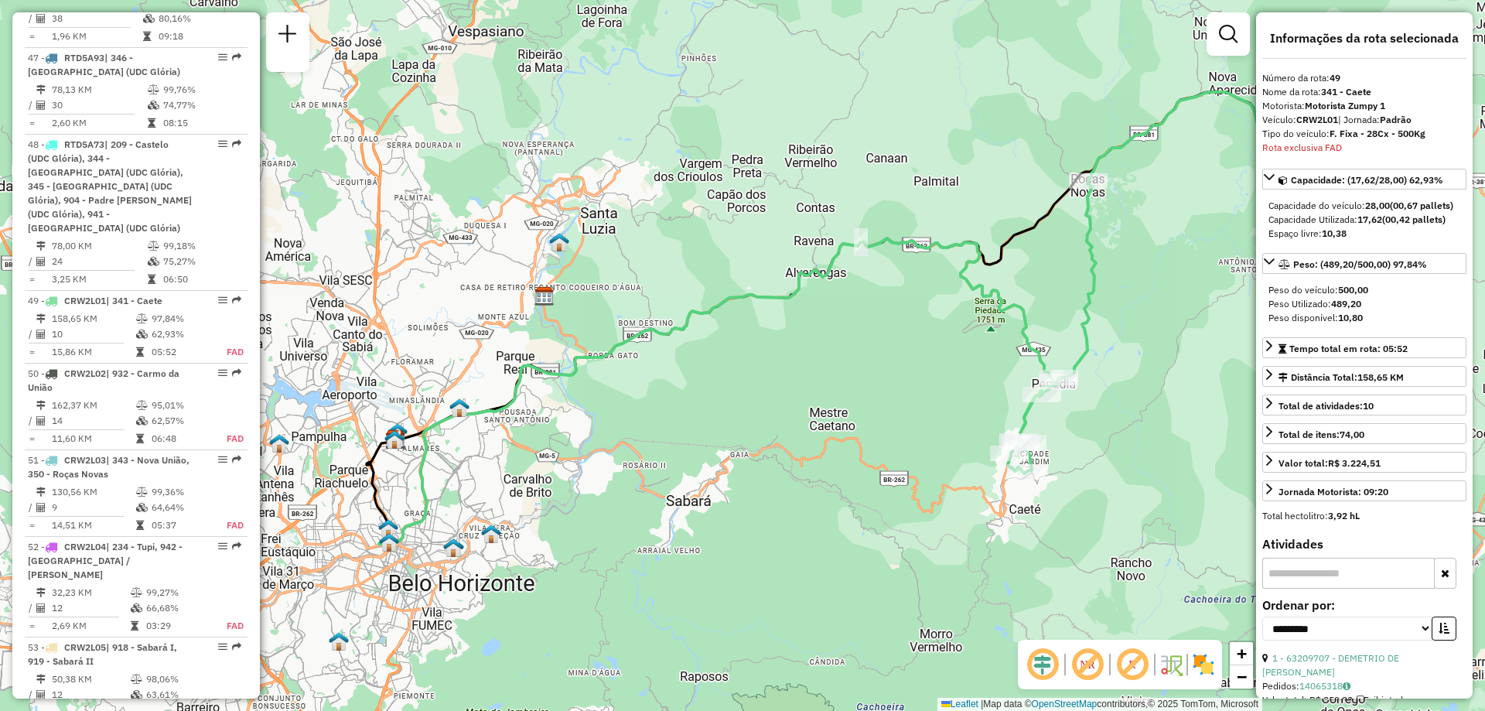
click at [1081, 662] on em at bounding box center [1087, 664] width 37 height 37
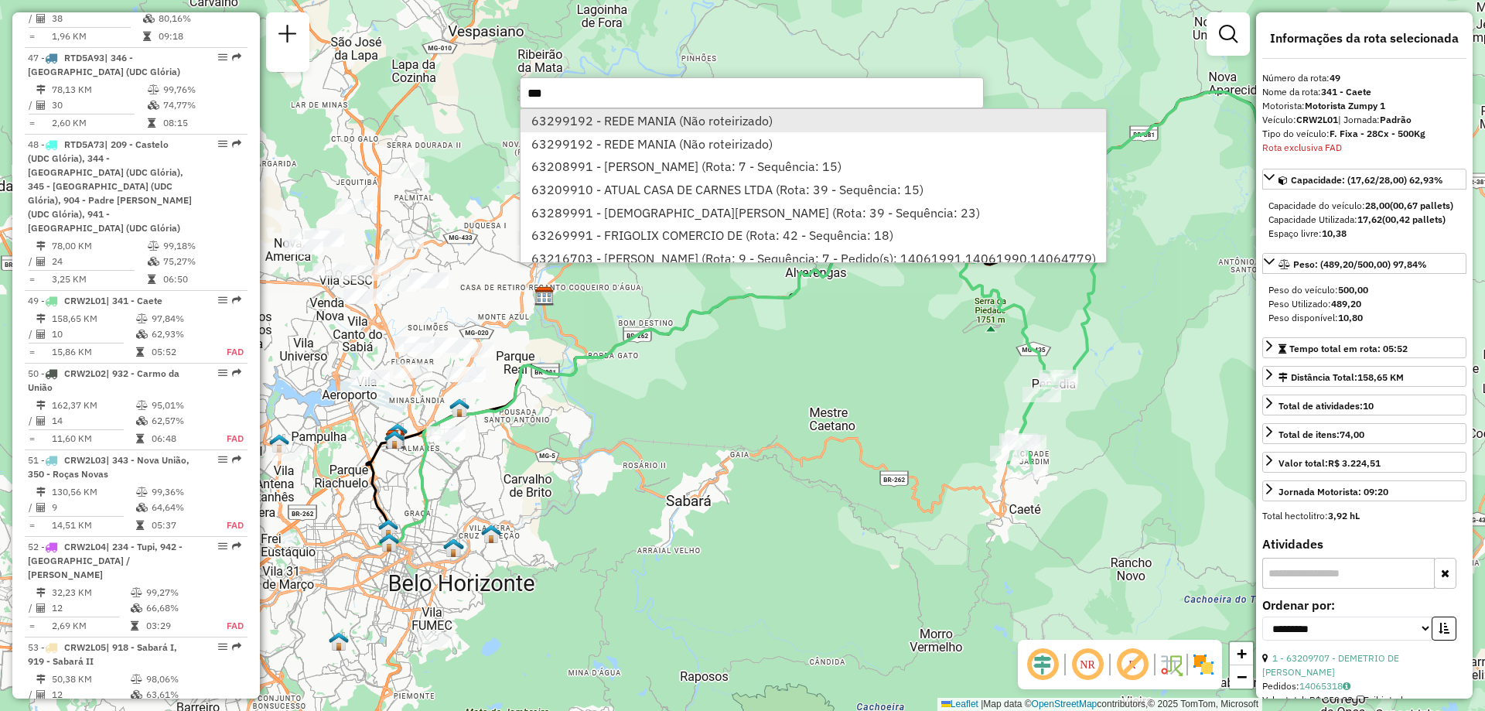
type input "***"
click at [589, 121] on li "63299192 - REDE MANIA (Não roteirizado)" at bounding box center [814, 120] width 586 height 23
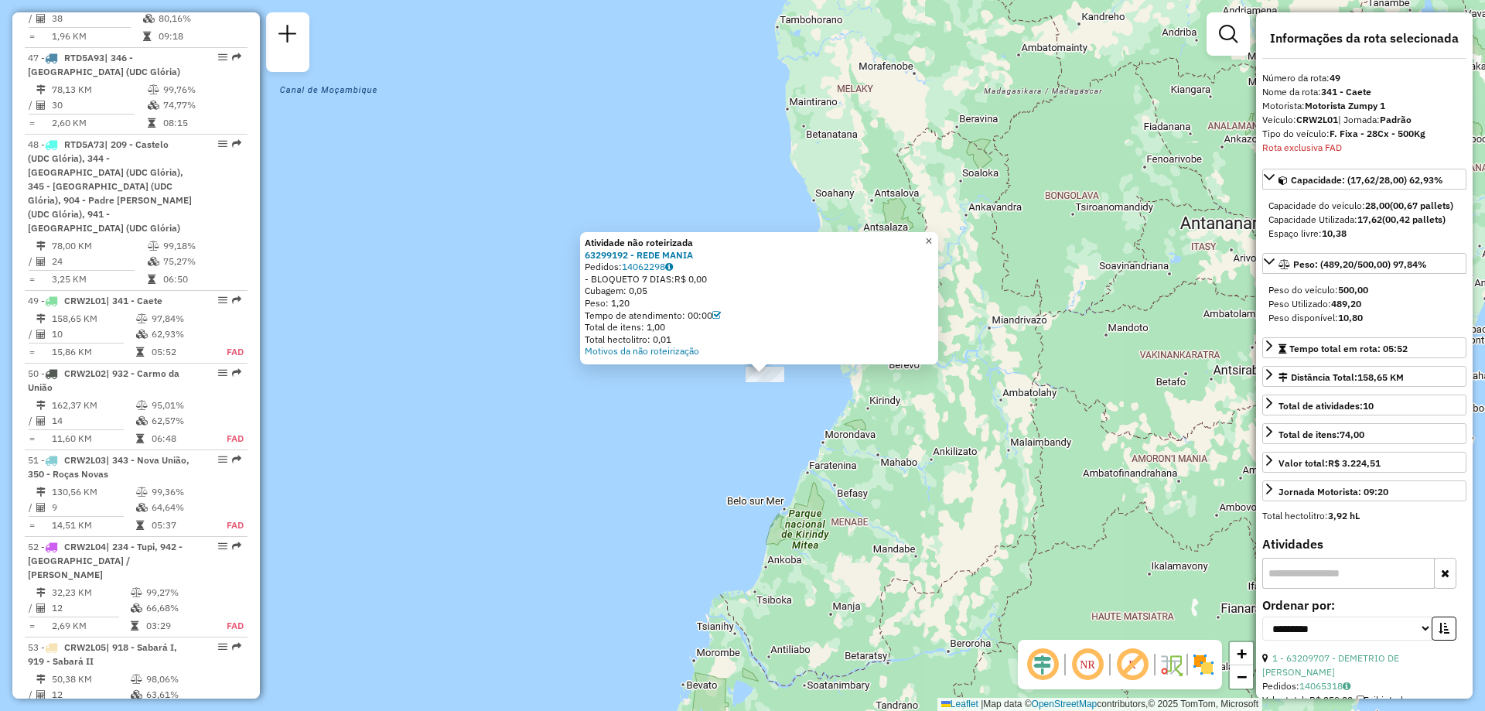
click at [932, 237] on span "×" at bounding box center [928, 240] width 7 height 13
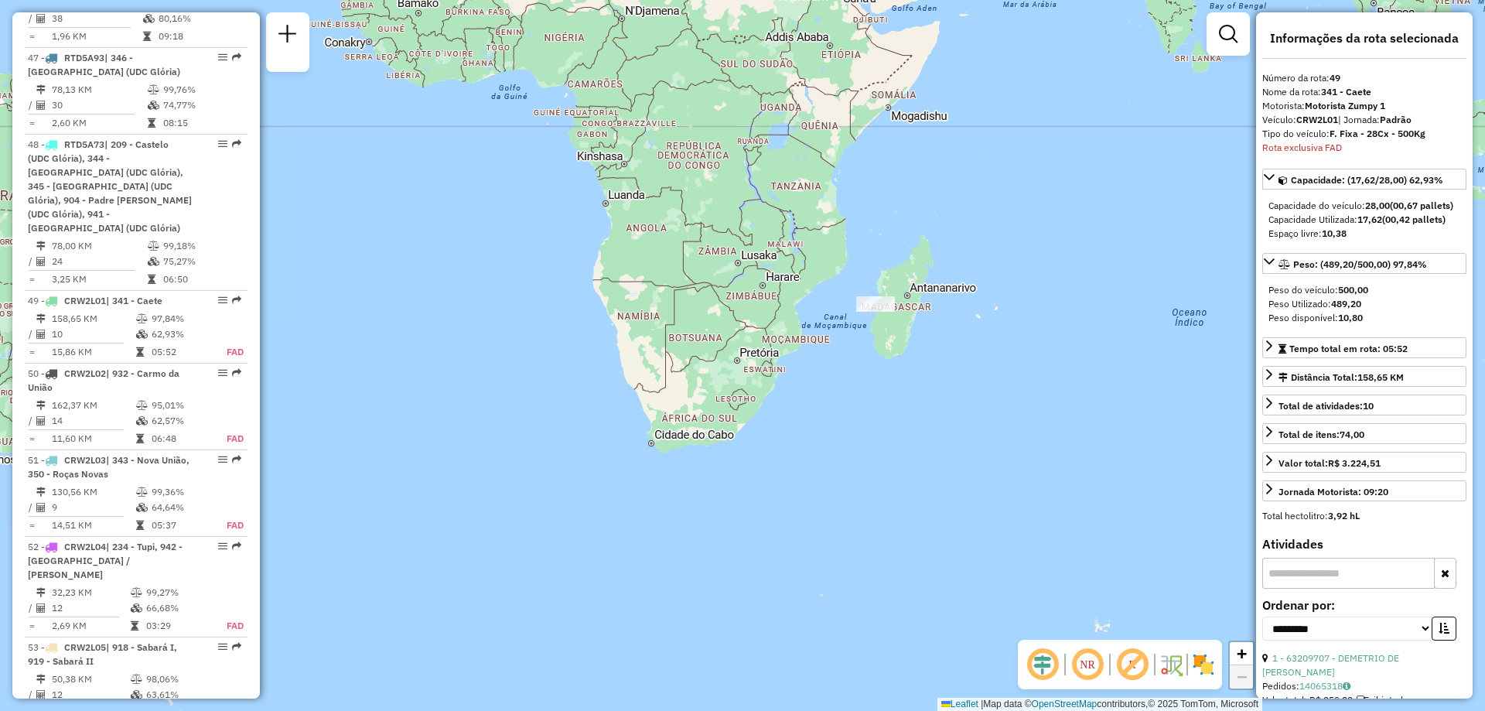
drag, startPoint x: 862, startPoint y: 393, endPoint x: 1040, endPoint y: 414, distance: 179.1
click at [1040, 414] on div "Janela de atendimento Grade de atendimento Capacidade Transportadoras Veículos …" at bounding box center [742, 355] width 1485 height 711
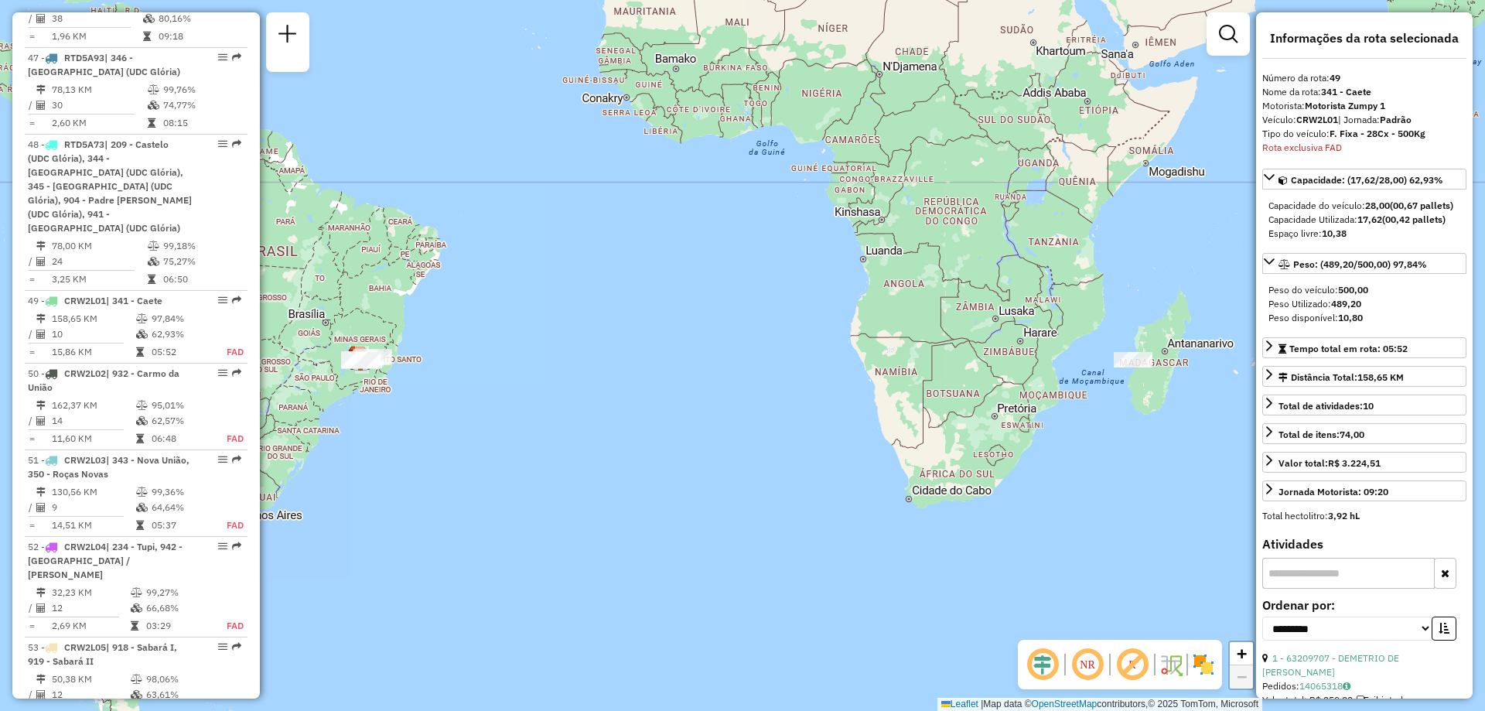
drag, startPoint x: 1040, startPoint y: 414, endPoint x: 1129, endPoint y: 442, distance: 93.4
click at [1129, 442] on div "Janela de atendimento Grade de atendimento Capacidade Transportadoras Veículos …" at bounding box center [742, 355] width 1485 height 711
